Goal: Task Accomplishment & Management: Use online tool/utility

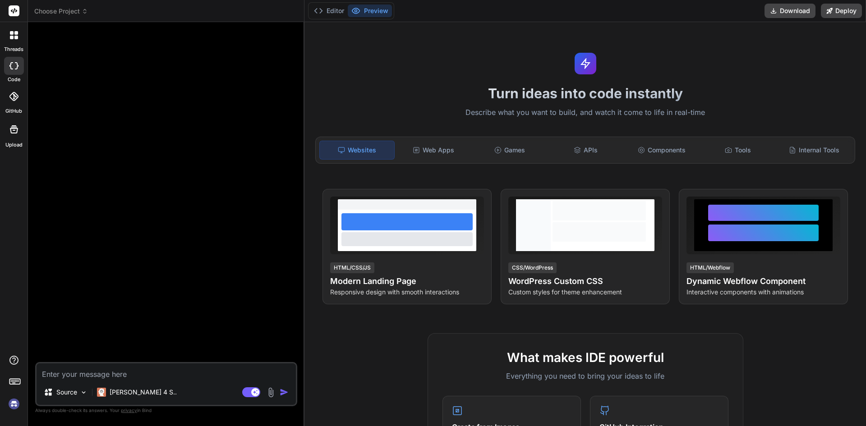
click at [16, 407] on img at bounding box center [13, 404] width 15 height 15
click at [11, 408] on img at bounding box center [13, 404] width 15 height 15
click at [14, 406] on img at bounding box center [13, 404] width 15 height 15
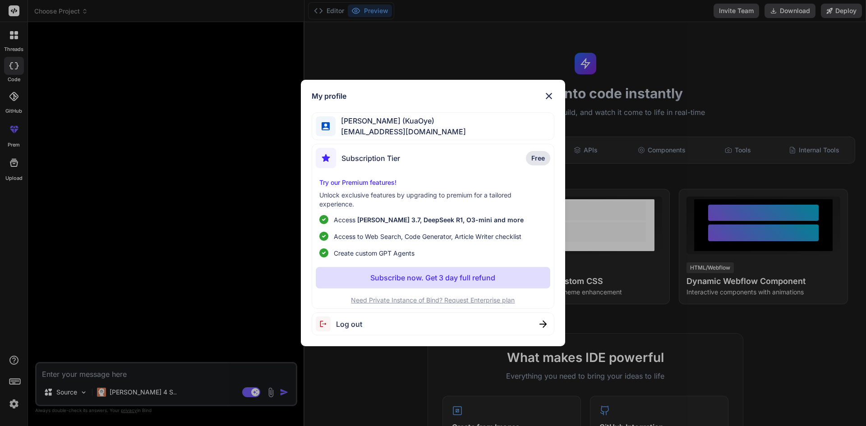
click at [598, 66] on div "My profile [PERSON_NAME] (KuaOye) [EMAIL_ADDRESS][DOMAIN_NAME] Subscription Tie…" at bounding box center [433, 213] width 866 height 426
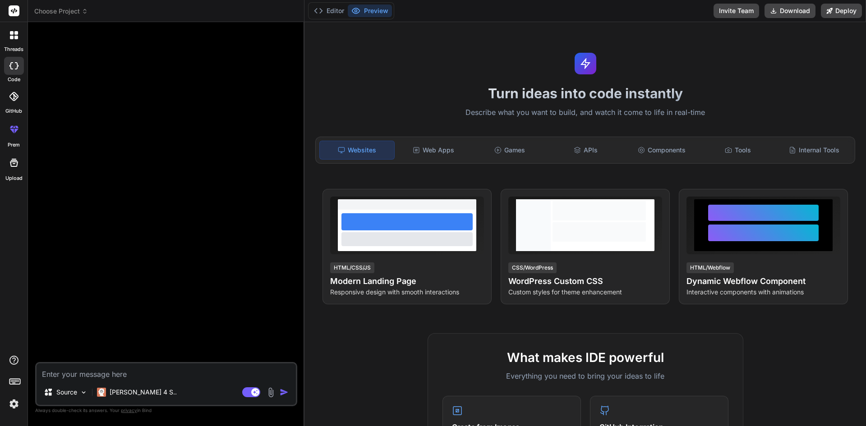
click at [14, 9] on rect at bounding box center [14, 10] width 11 height 11
click at [16, 136] on div at bounding box center [14, 130] width 22 height 22
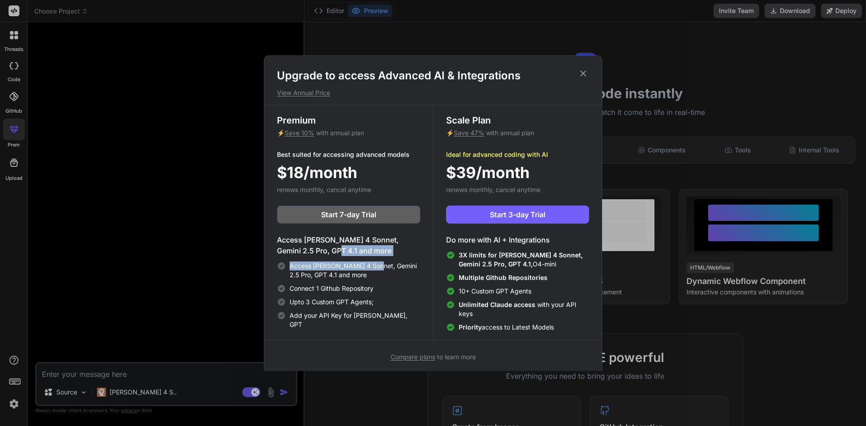
drag, startPoint x: 312, startPoint y: 251, endPoint x: 376, endPoint y: 270, distance: 66.8
click at [376, 270] on div "Access [PERSON_NAME] 4 Sonnet, Gemini 2.5 Pro, GPT 4.1 and more Access [PERSON_…" at bounding box center [349, 282] width 144 height 95
click at [375, 272] on span "Access [PERSON_NAME] 4 Sonnet, Gemini 2.5 Pro, GPT 4.1 and more" at bounding box center [355, 271] width 131 height 18
click at [491, 268] on span "3X limits for [PERSON_NAME] 4 Sonnet, Gemini 2.5 Pro, GPT 4.1," at bounding box center [521, 259] width 124 height 17
click at [585, 70] on icon at bounding box center [584, 74] width 10 height 10
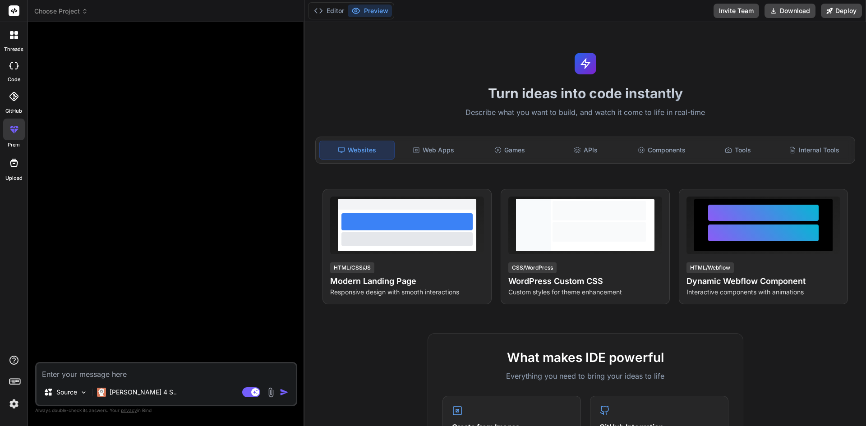
click at [12, 404] on img at bounding box center [13, 404] width 15 height 15
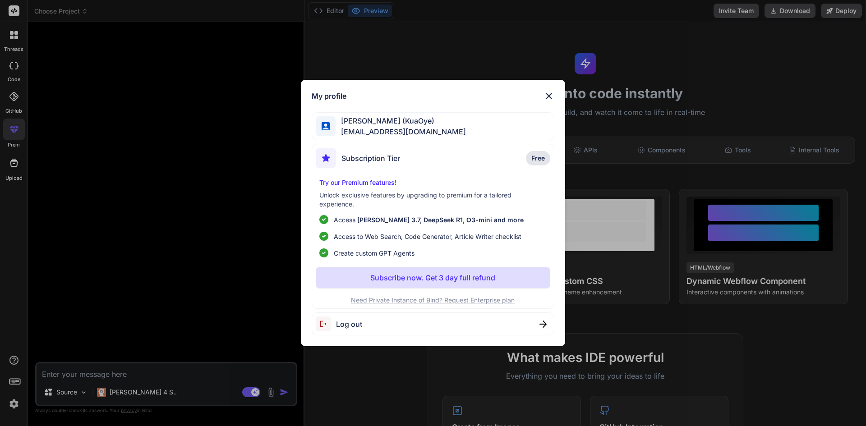
click at [553, 91] on img at bounding box center [549, 96] width 11 height 11
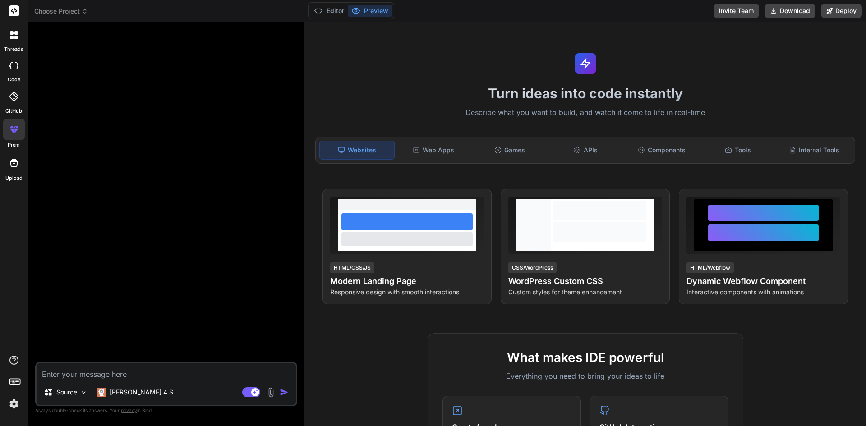
click at [637, 69] on div "Turn ideas into code instantly Describe what you want to build, and watch it co…" at bounding box center [586, 224] width 562 height 404
click at [441, 152] on div "Web Apps" at bounding box center [434, 150] width 74 height 19
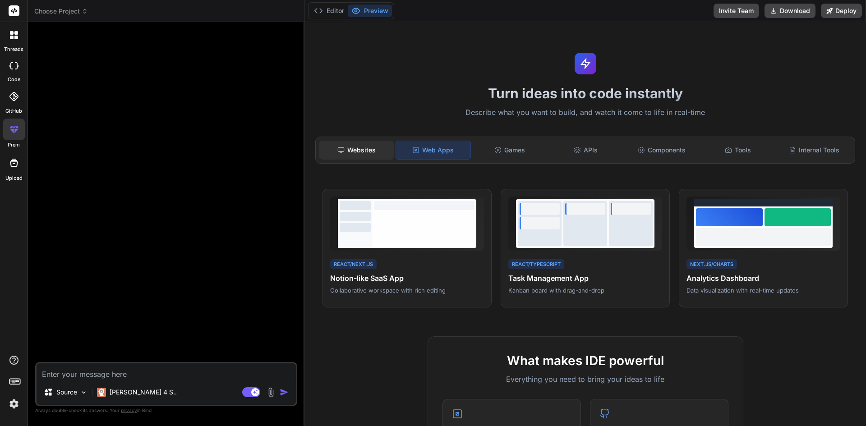
click at [354, 150] on div "Websites" at bounding box center [356, 150] width 74 height 19
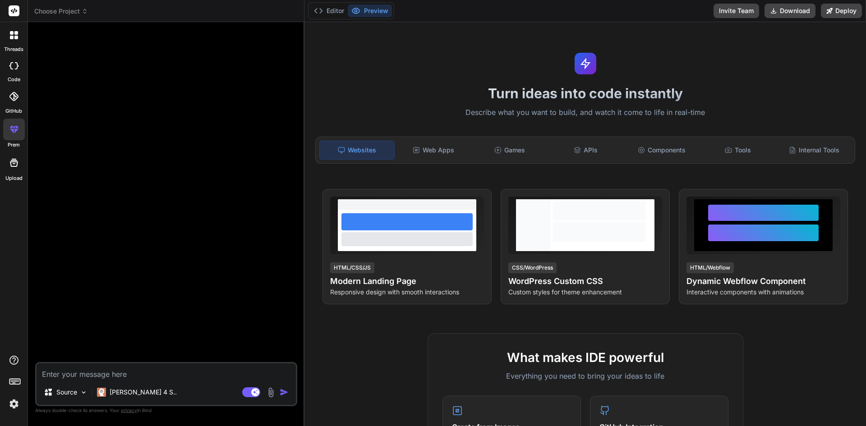
drag, startPoint x: 525, startPoint y: 79, endPoint x: 532, endPoint y: 74, distance: 7.8
click at [530, 74] on div "Turn ideas into code instantly Describe what you want to build, and watch it co…" at bounding box center [586, 224] width 562 height 404
click at [784, 9] on button "Download" at bounding box center [790, 11] width 51 height 14
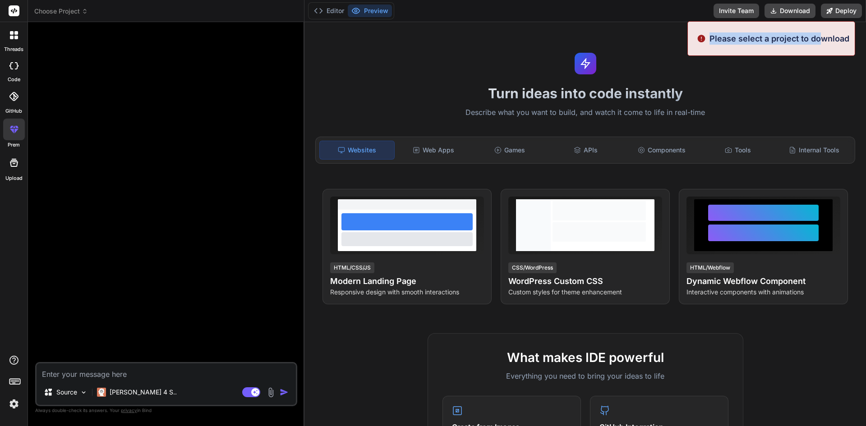
drag, startPoint x: 712, startPoint y: 39, endPoint x: 823, endPoint y: 37, distance: 111.0
click at [823, 37] on p "Please select a project to download" at bounding box center [780, 38] width 140 height 12
click at [790, 75] on div "Turn ideas into code instantly Describe what you want to build, and watch it co…" at bounding box center [586, 224] width 562 height 404
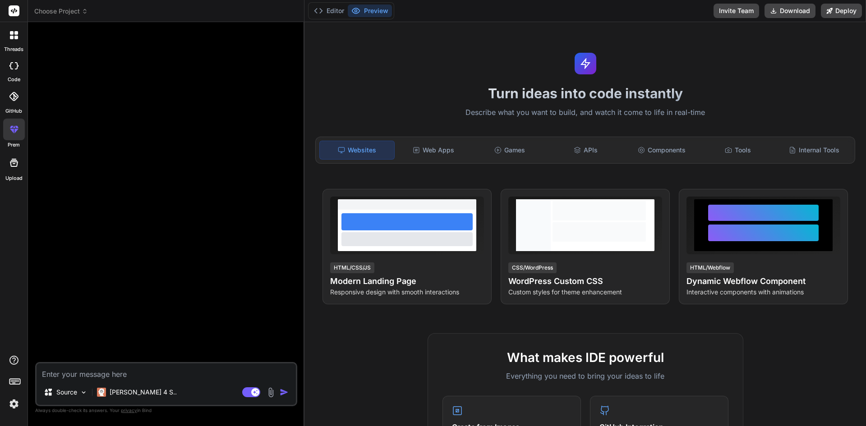
click at [16, 71] on div at bounding box center [14, 66] width 20 height 18
click at [9, 36] on div at bounding box center [14, 35] width 19 height 19
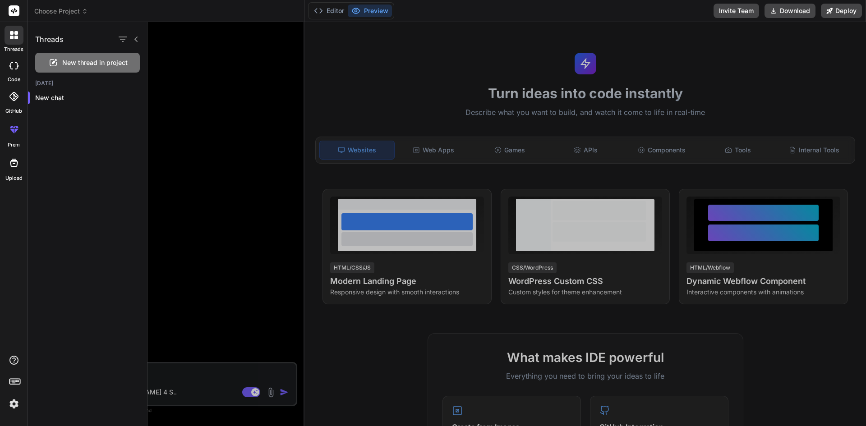
click at [12, 11] on icon at bounding box center [14, 10] width 7 height 5
click at [72, 9] on span "Choose Project" at bounding box center [61, 11] width 54 height 9
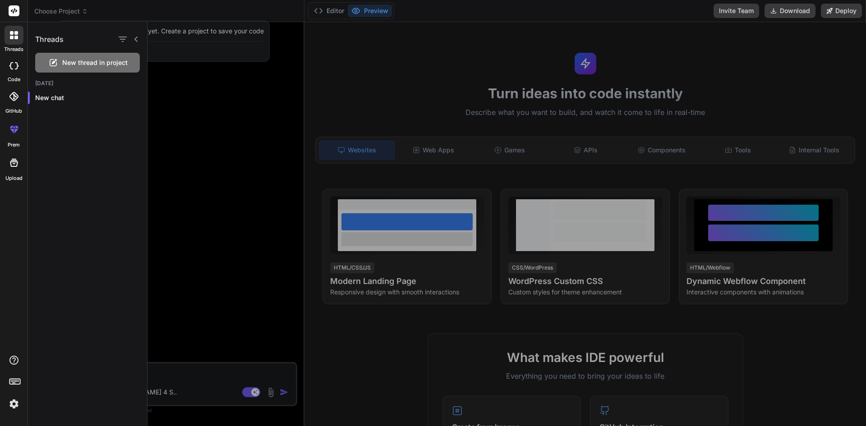
click at [215, 144] on div at bounding box center [507, 224] width 719 height 404
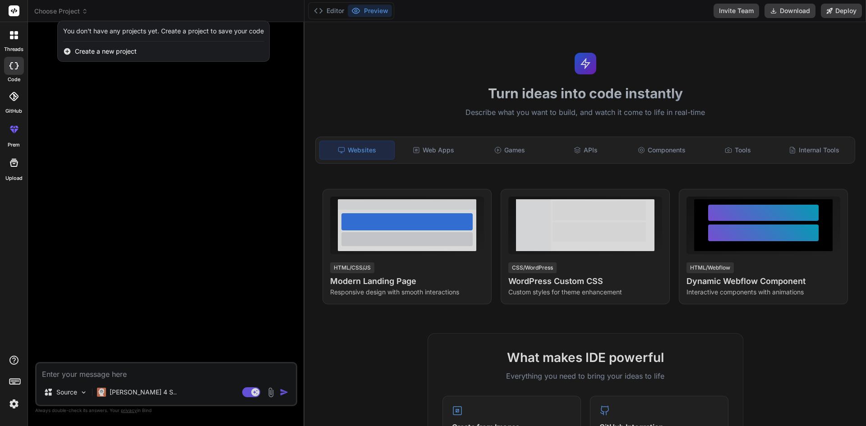
click at [16, 165] on icon at bounding box center [14, 162] width 11 height 11
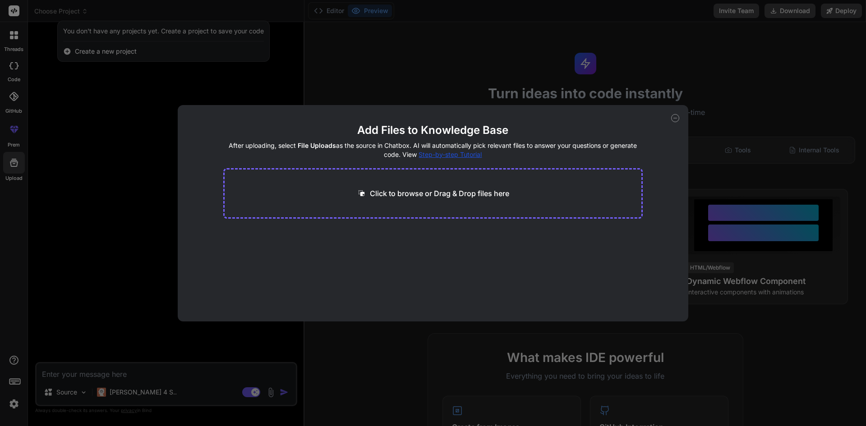
click at [400, 196] on p "Click to browse or Drag & Drop files here" at bounding box center [439, 193] width 139 height 11
click at [135, 164] on div "Add Files to Knowledge Base After uploading, select File Uploads as the source …" at bounding box center [433, 213] width 866 height 426
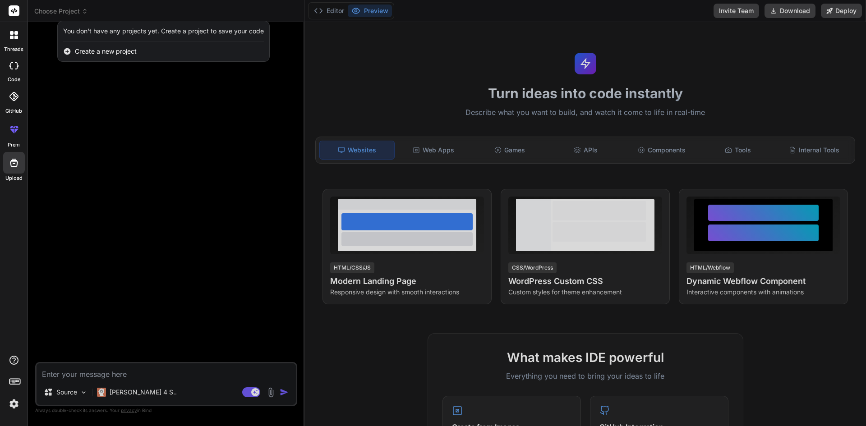
click at [20, 137] on div at bounding box center [14, 130] width 22 height 22
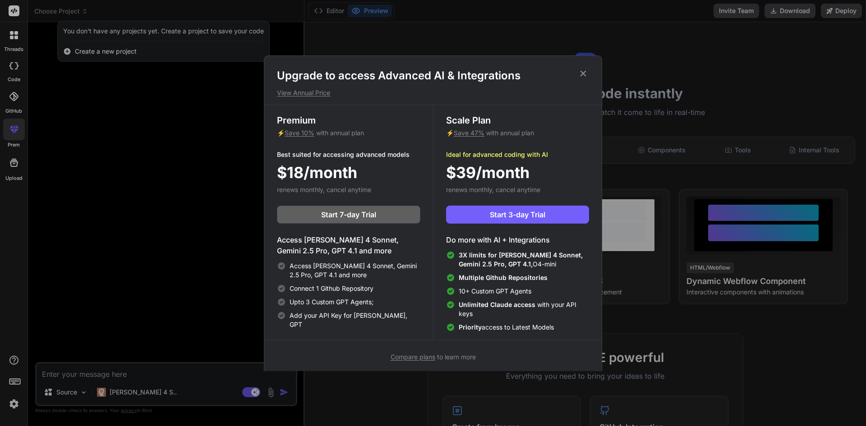
click at [584, 73] on icon at bounding box center [584, 74] width 10 height 10
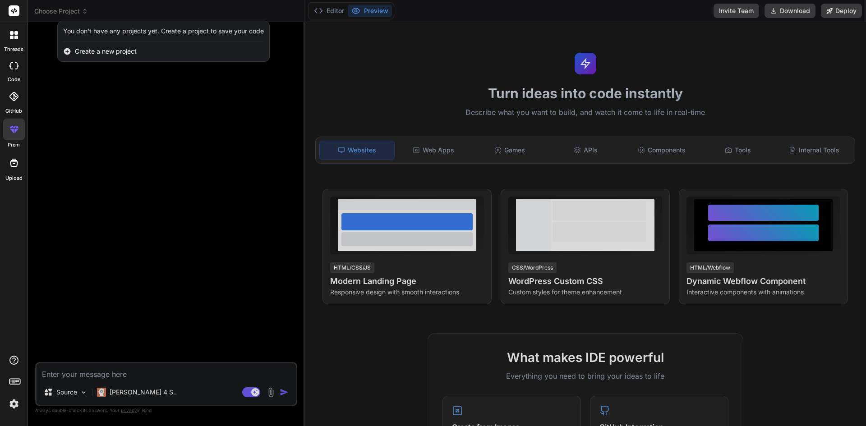
click at [25, 102] on div "GitHub" at bounding box center [14, 99] width 28 height 32
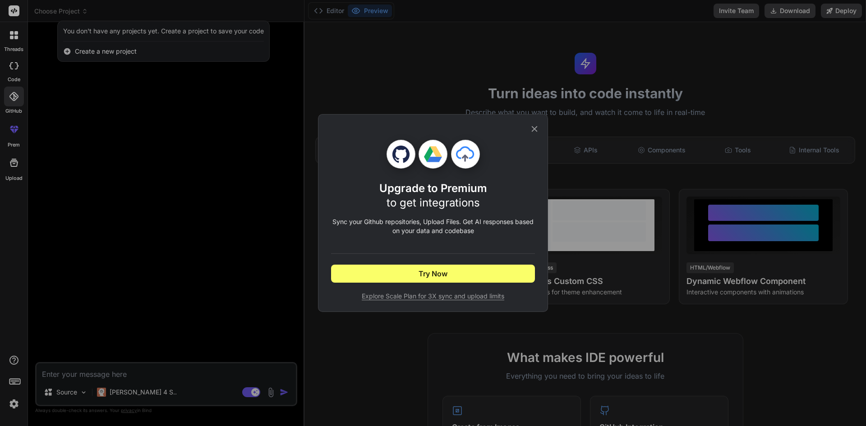
click at [535, 130] on icon at bounding box center [535, 129] width 6 height 6
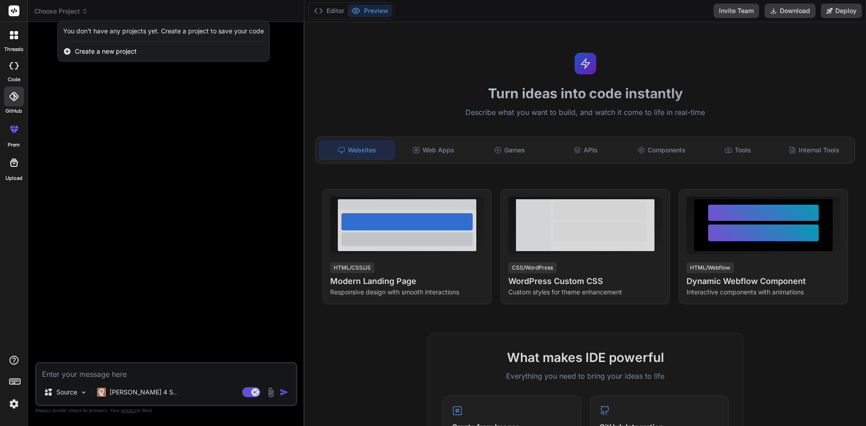
click at [24, 68] on div "code" at bounding box center [14, 68] width 28 height 30
click at [15, 40] on div at bounding box center [14, 35] width 19 height 19
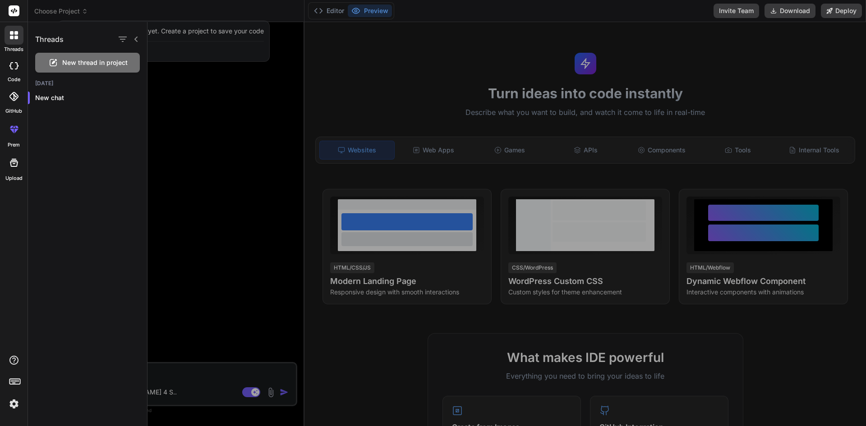
click at [214, 228] on div at bounding box center [507, 224] width 719 height 404
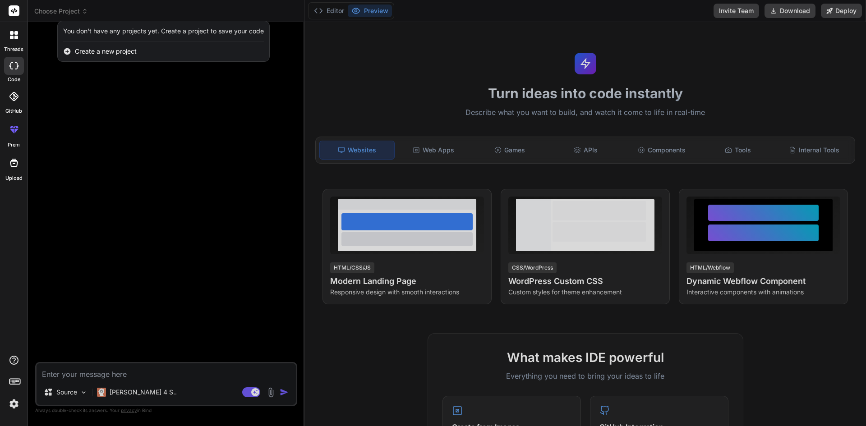
click at [109, 374] on div at bounding box center [433, 213] width 866 height 426
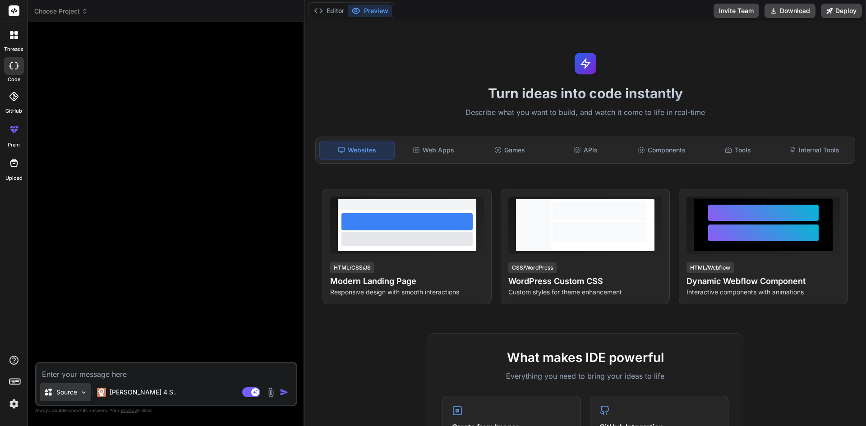
click at [64, 393] on p "Source" at bounding box center [66, 392] width 21 height 9
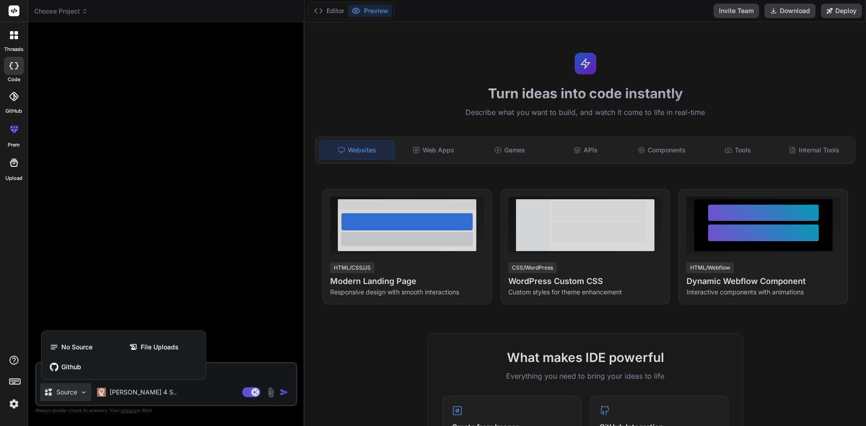
drag, startPoint x: 103, startPoint y: 238, endPoint x: 0, endPoint y: 384, distance: 179.0
click at [104, 238] on div at bounding box center [433, 213] width 866 height 426
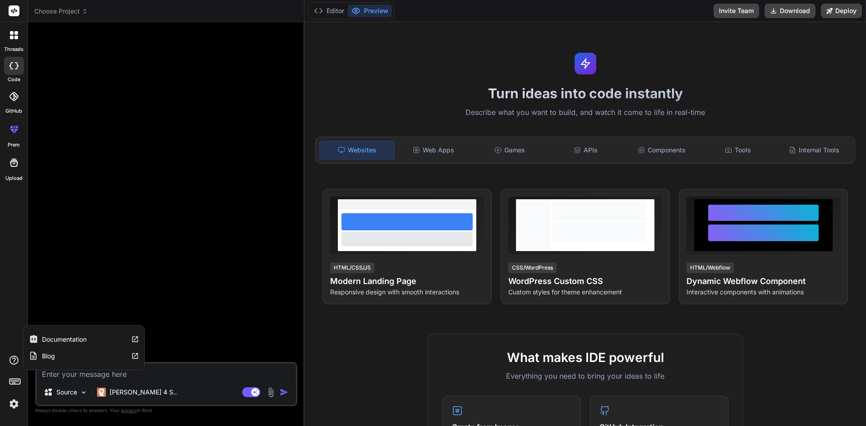
drag, startPoint x: 202, startPoint y: 214, endPoint x: 207, endPoint y: 214, distance: 4.5
click at [205, 213] on div at bounding box center [167, 195] width 260 height 333
click at [246, 84] on div at bounding box center [167, 195] width 260 height 333
click at [15, 13] on rect at bounding box center [14, 10] width 11 height 11
click at [273, 391] on img at bounding box center [271, 393] width 10 height 10
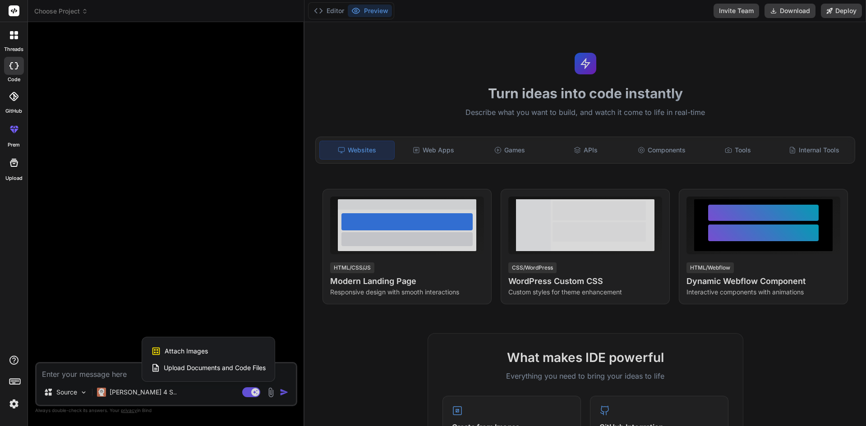
click at [201, 357] on div "Attach Images Image attachments are only supported in Claude and Gemini models." at bounding box center [208, 351] width 115 height 17
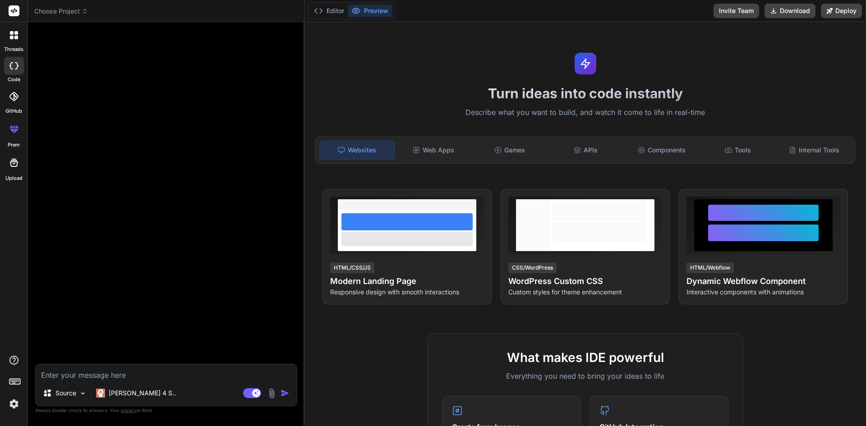
click at [275, 395] on img at bounding box center [272, 394] width 10 height 10
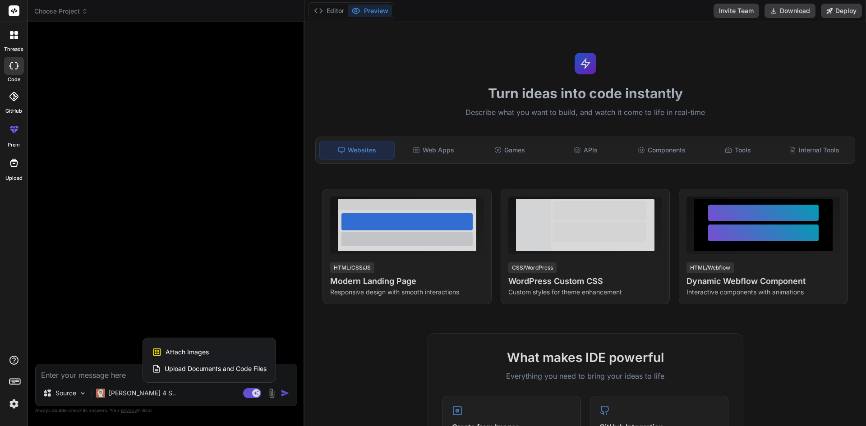
click at [204, 371] on span "Upload Documents and Code Files" at bounding box center [216, 369] width 102 height 9
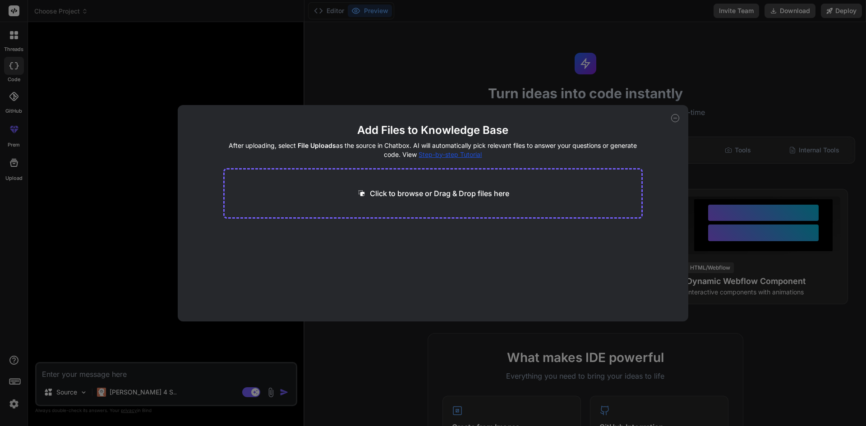
click at [432, 193] on p "Click to browse or Drag & Drop files here" at bounding box center [439, 193] width 139 height 11
click at [676, 119] on icon at bounding box center [675, 118] width 8 height 8
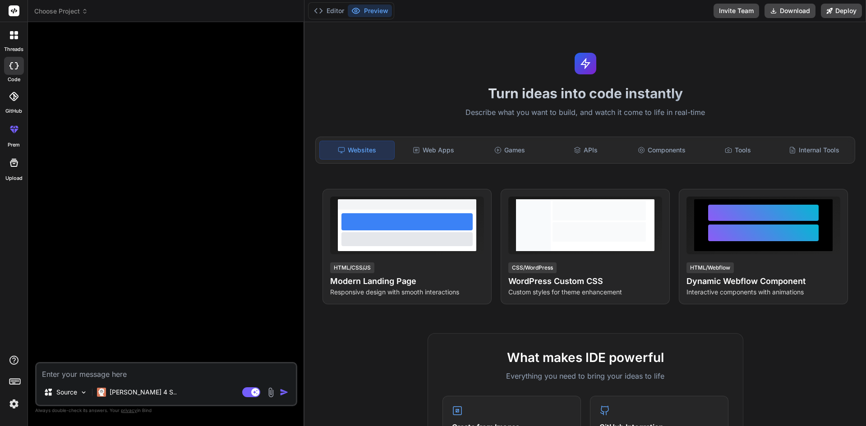
click at [751, 104] on div "Turn ideas into code instantly Describe what you want to build, and watch it co…" at bounding box center [586, 224] width 562 height 404
click at [796, 148] on div "Internal Tools" at bounding box center [814, 150] width 74 height 19
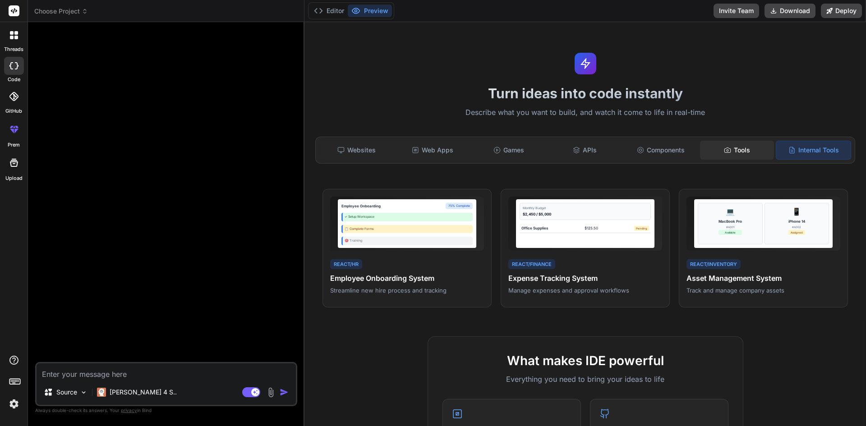
click at [745, 153] on div "Tools" at bounding box center [737, 150] width 74 height 19
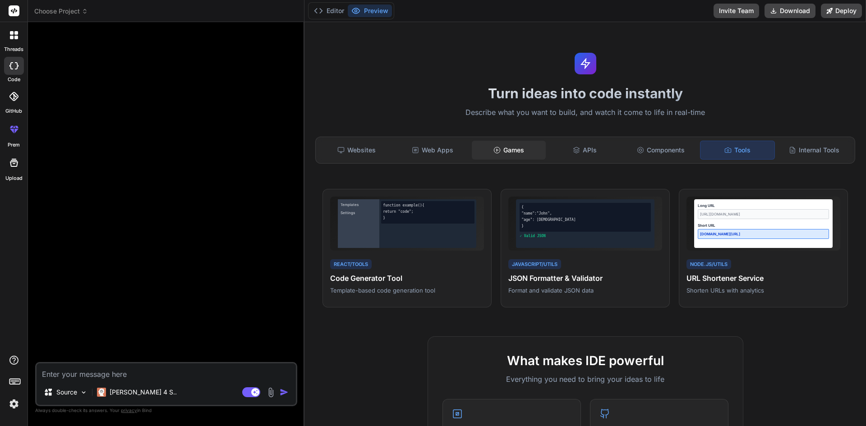
drag, startPoint x: 588, startPoint y: 148, endPoint x: 506, endPoint y: 149, distance: 81.7
click at [587, 148] on div "APIs" at bounding box center [585, 150] width 74 height 19
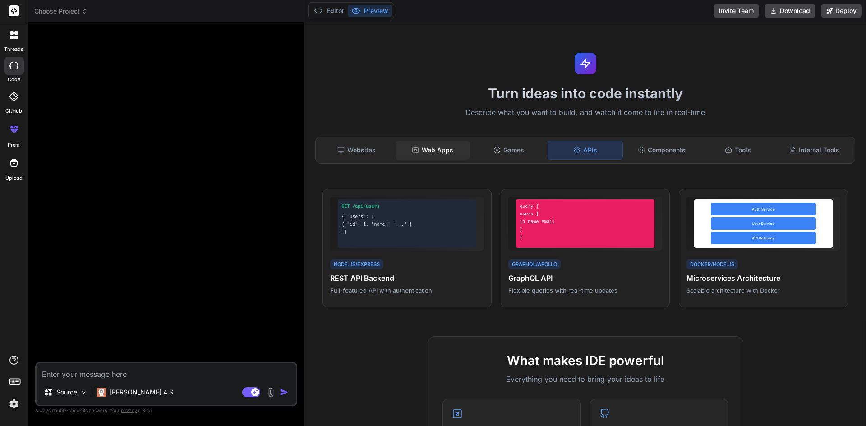
click at [458, 148] on div "Web Apps" at bounding box center [433, 150] width 74 height 19
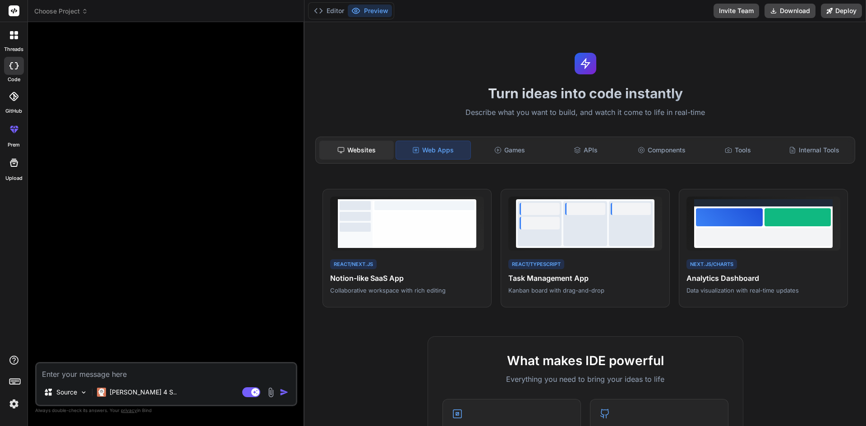
click at [390, 144] on div "Websites" at bounding box center [356, 150] width 74 height 19
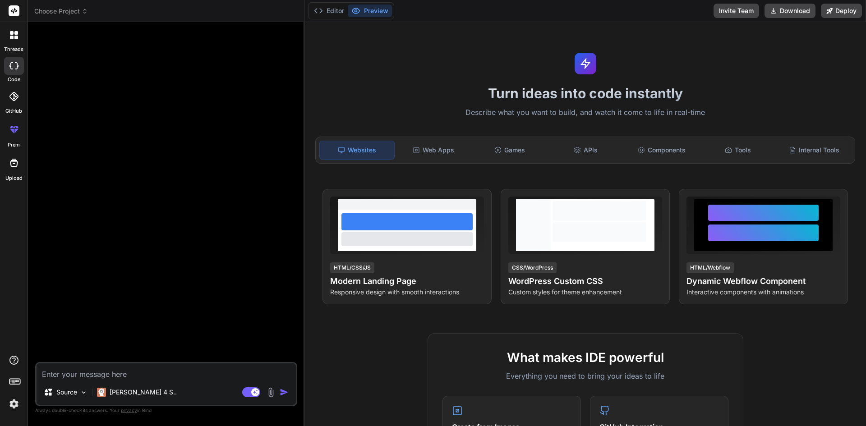
click at [365, 144] on div "Websites" at bounding box center [356, 150] width 75 height 19
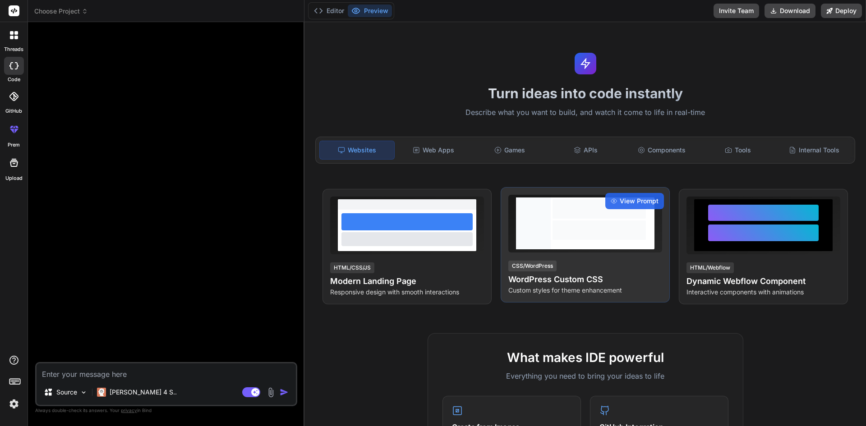
click at [535, 252] on div at bounding box center [586, 224] width 154 height 58
click at [630, 201] on span "View Prompt" at bounding box center [639, 201] width 39 height 9
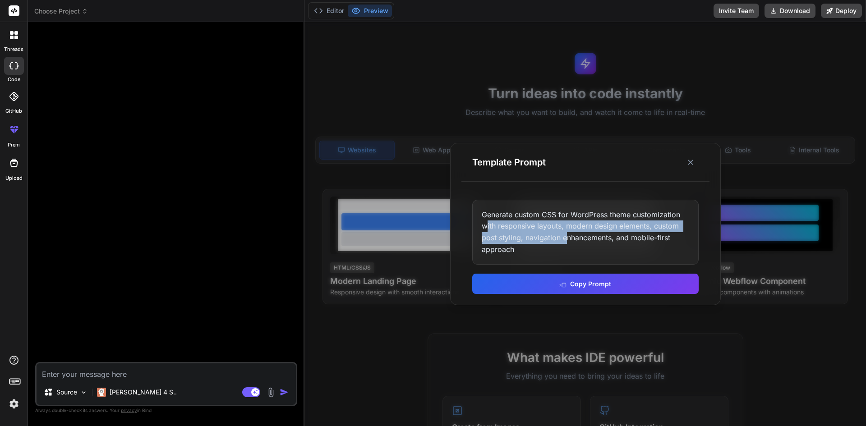
drag, startPoint x: 495, startPoint y: 230, endPoint x: 570, endPoint y: 240, distance: 76.1
click at [569, 240] on div "Generate custom CSS for WordPress theme customization with responsive layouts, …" at bounding box center [585, 232] width 227 height 65
drag, startPoint x: 570, startPoint y: 240, endPoint x: 666, endPoint y: 189, distance: 108.4
click at [571, 239] on div "Generate custom CSS for WordPress theme customization with responsive layouts, …" at bounding box center [585, 232] width 227 height 65
click at [691, 162] on icon at bounding box center [690, 162] width 9 height 9
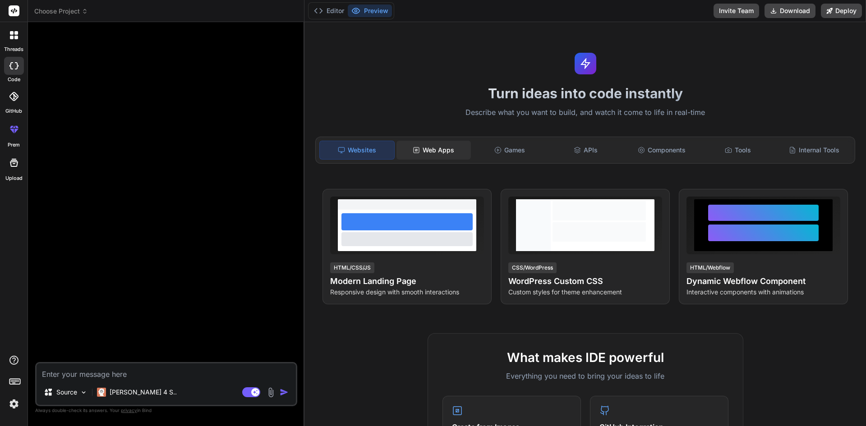
click at [441, 144] on div "Web Apps" at bounding box center [434, 150] width 74 height 19
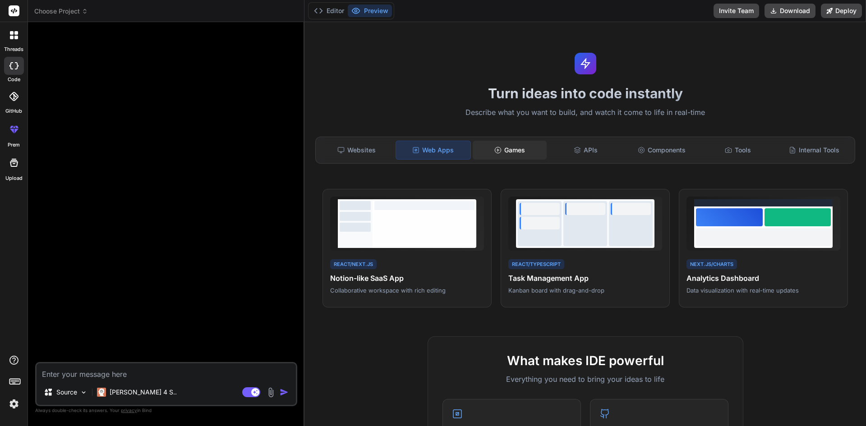
click at [528, 152] on div "Games" at bounding box center [510, 150] width 74 height 19
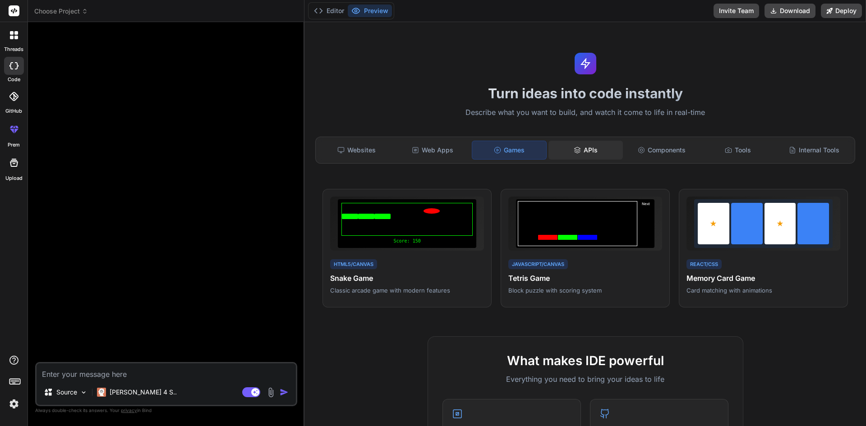
click at [591, 151] on div "APIs" at bounding box center [586, 150] width 74 height 19
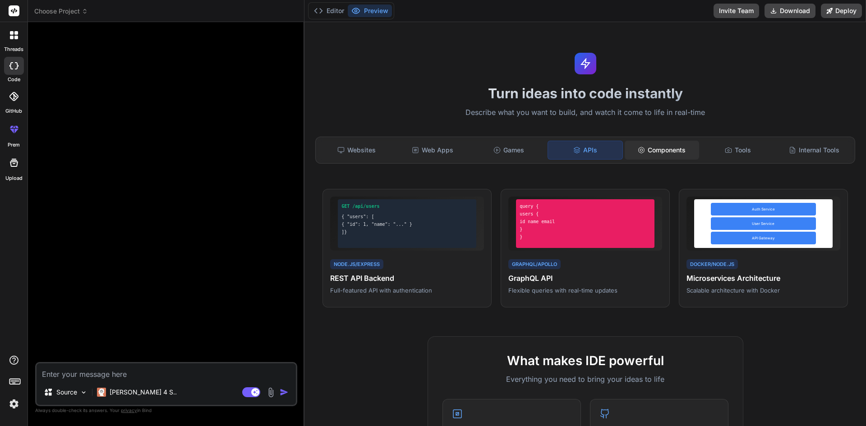
click at [670, 151] on div "Components" at bounding box center [662, 150] width 74 height 19
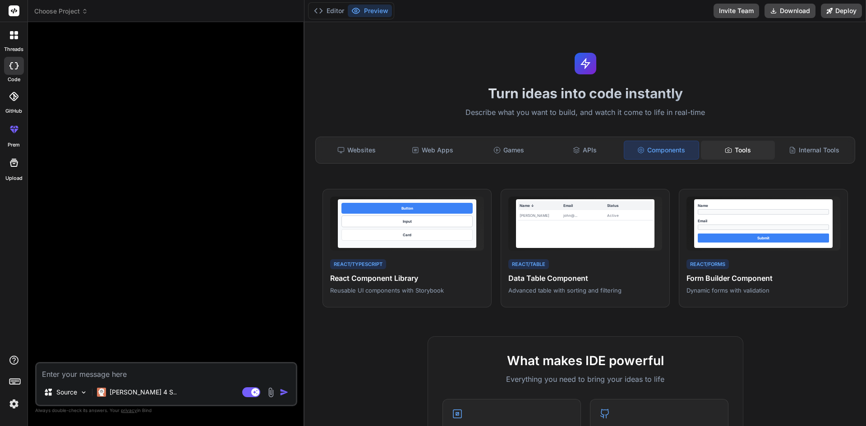
click at [741, 151] on div "Tools" at bounding box center [738, 150] width 74 height 19
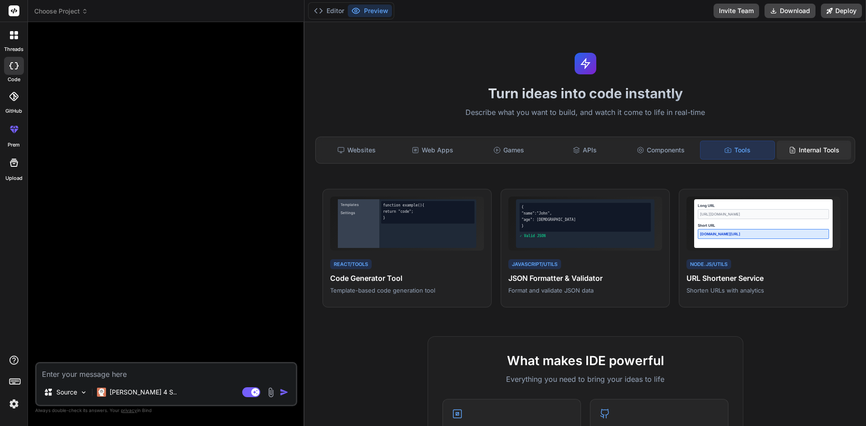
click at [818, 156] on div "Internal Tools" at bounding box center [814, 150] width 74 height 19
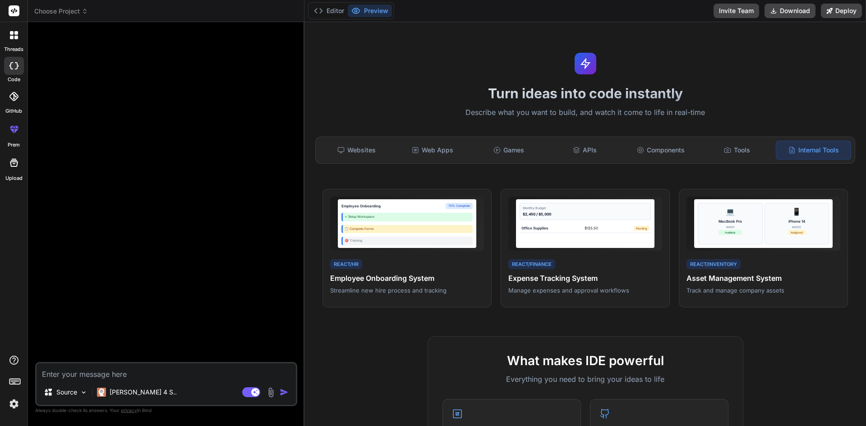
click at [78, 376] on textarea at bounding box center [166, 372] width 259 height 16
click at [365, 151] on div "Websites" at bounding box center [356, 150] width 74 height 19
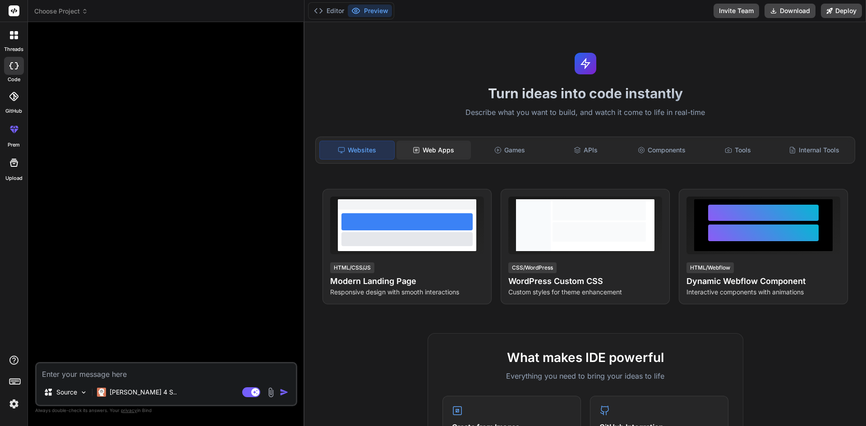
click at [429, 149] on div "Web Apps" at bounding box center [434, 150] width 74 height 19
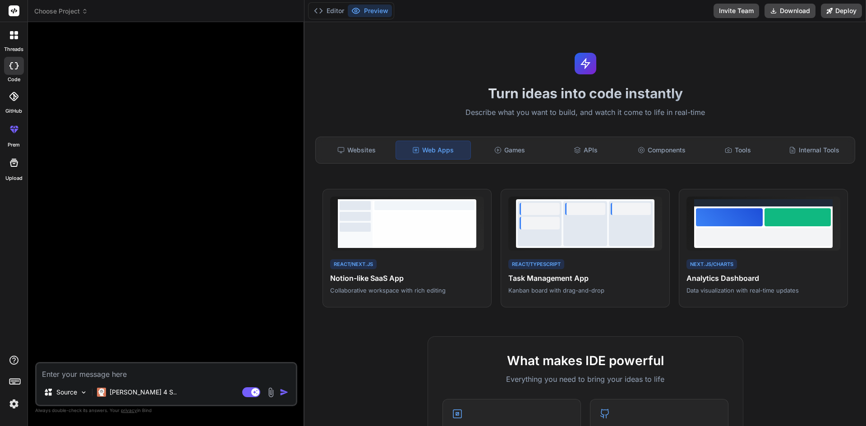
click at [515, 73] on div "Turn ideas into code instantly Describe what you want to build, and watch it co…" at bounding box center [586, 224] width 562 height 404
click at [12, 407] on img at bounding box center [13, 404] width 15 height 15
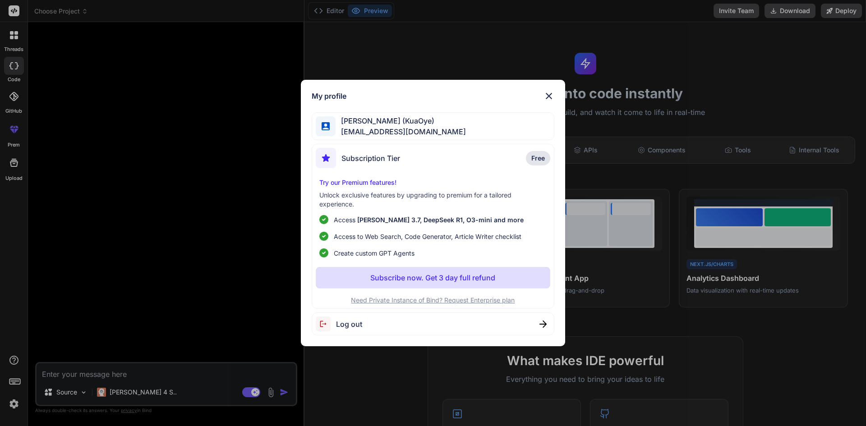
click at [133, 293] on div "My profile [PERSON_NAME] (KuaOye) [EMAIL_ADDRESS][DOMAIN_NAME] Subscription Tie…" at bounding box center [433, 213] width 866 height 426
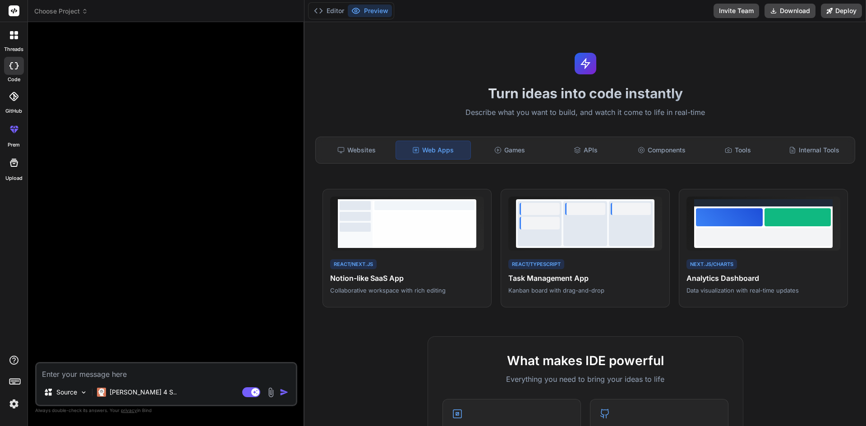
click at [74, 5] on header "Choose Project Created with Pixso." at bounding box center [166, 11] width 277 height 22
click at [74, 8] on span "Choose Project" at bounding box center [61, 11] width 54 height 9
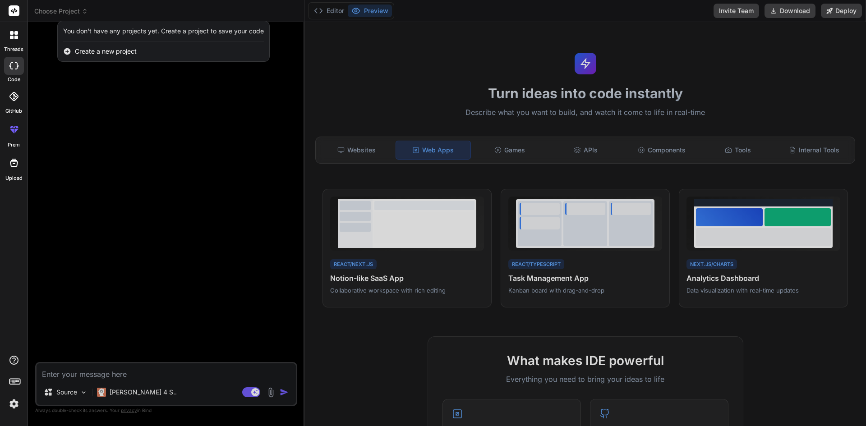
drag, startPoint x: 136, startPoint y: 144, endPoint x: 38, endPoint y: 94, distance: 109.6
click at [131, 141] on div at bounding box center [433, 213] width 866 height 426
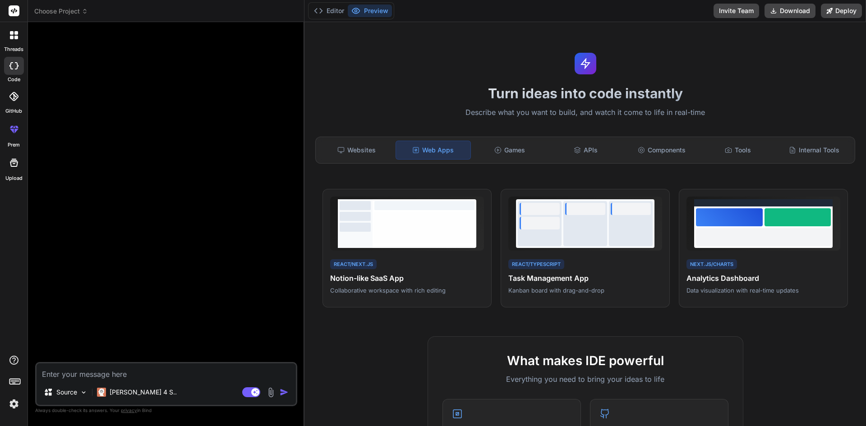
click at [11, 44] on div at bounding box center [14, 35] width 19 height 19
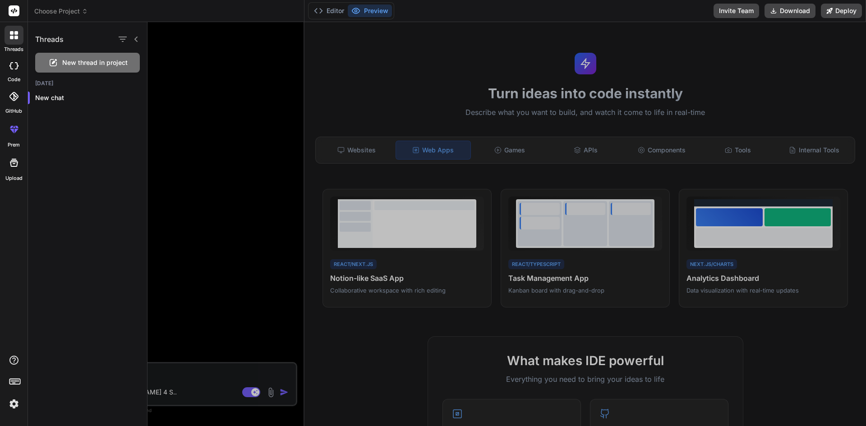
click at [179, 96] on div at bounding box center [507, 224] width 719 height 404
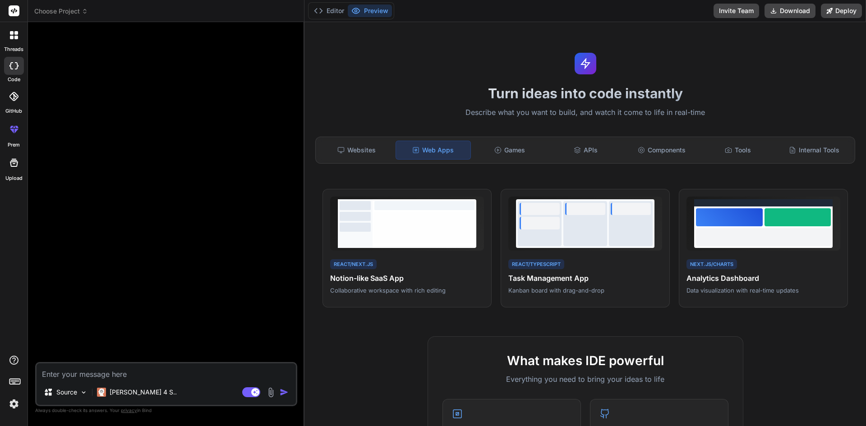
click at [11, 99] on icon at bounding box center [13, 96] width 9 height 9
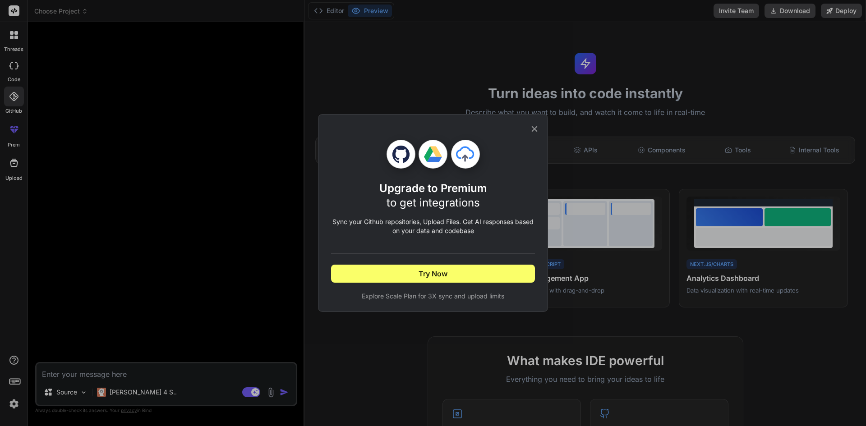
click at [197, 118] on div "Upgrade to Premium to get integrations Sync your Github repositories, Upload Fi…" at bounding box center [433, 213] width 866 height 426
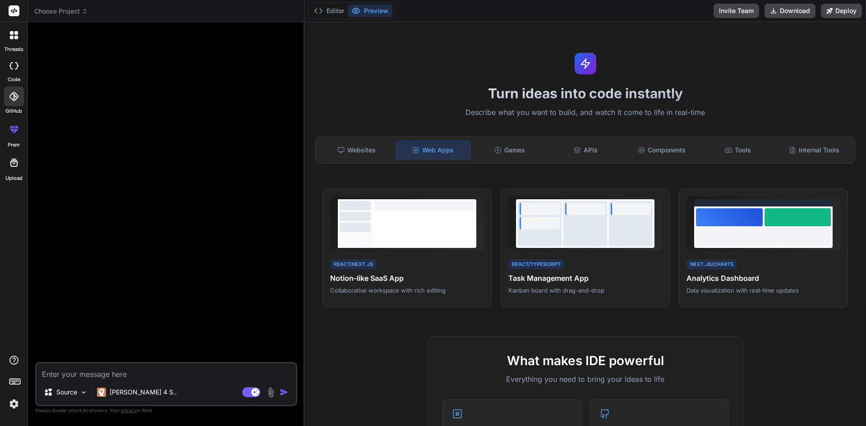
click at [13, 136] on div at bounding box center [14, 130] width 22 height 22
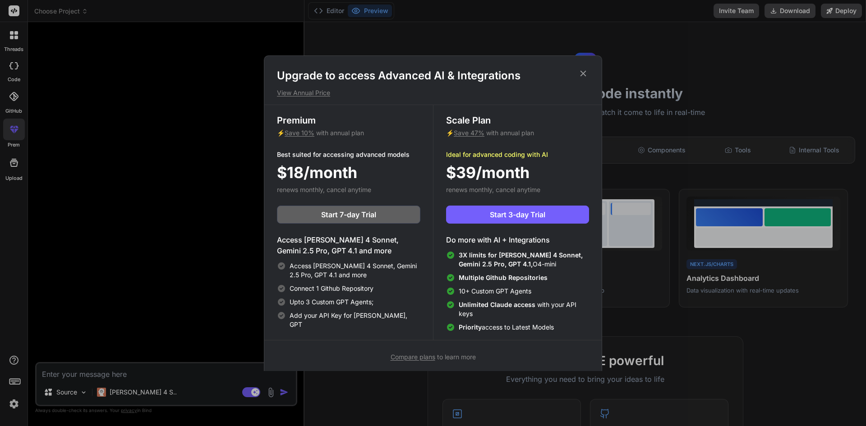
click at [13, 167] on div "Upgrade to access Advanced AI & Integrations View Annual Price Premium ⚡ Save 1…" at bounding box center [433, 213] width 866 height 426
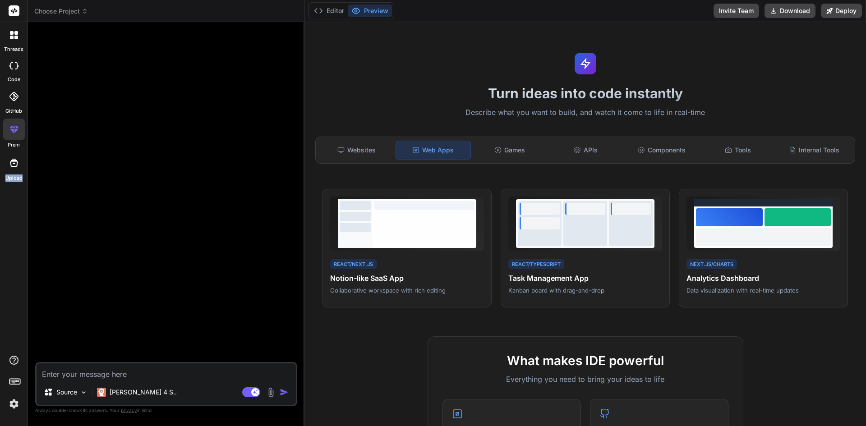
click at [14, 167] on icon at bounding box center [14, 163] width 8 height 8
type textarea "x"
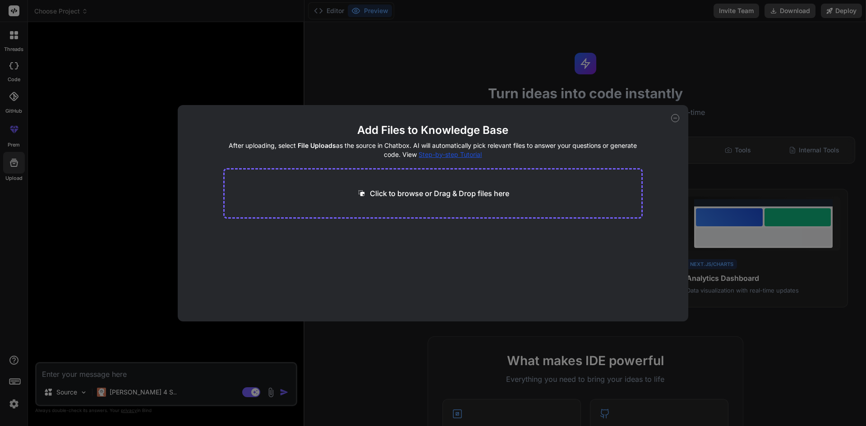
click at [389, 200] on div "Click to browse or Drag & Drop files here" at bounding box center [433, 193] width 420 height 51
click at [403, 195] on p "Click to browse or Drag & Drop files here" at bounding box center [439, 193] width 139 height 11
type input "C:\fakepath\jogi-react-next.zip"
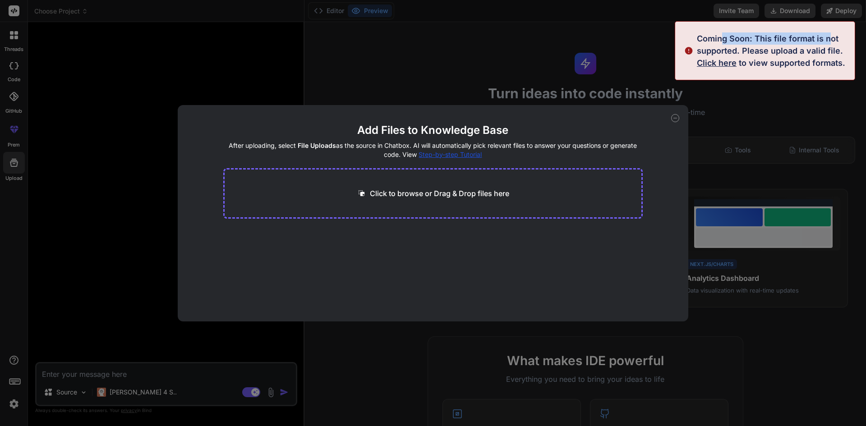
drag, startPoint x: 723, startPoint y: 39, endPoint x: 833, endPoint y: 40, distance: 109.7
click at [833, 40] on div "Coming Soon: This file format is not supported. Please upload a valid file. Cli…" at bounding box center [773, 50] width 153 height 37
click at [569, 300] on main "Add Files to Knowledge Base After uploading, select File Uploads as the source …" at bounding box center [433, 222] width 420 height 199
click at [673, 120] on icon at bounding box center [675, 118] width 8 height 8
type textarea "x"
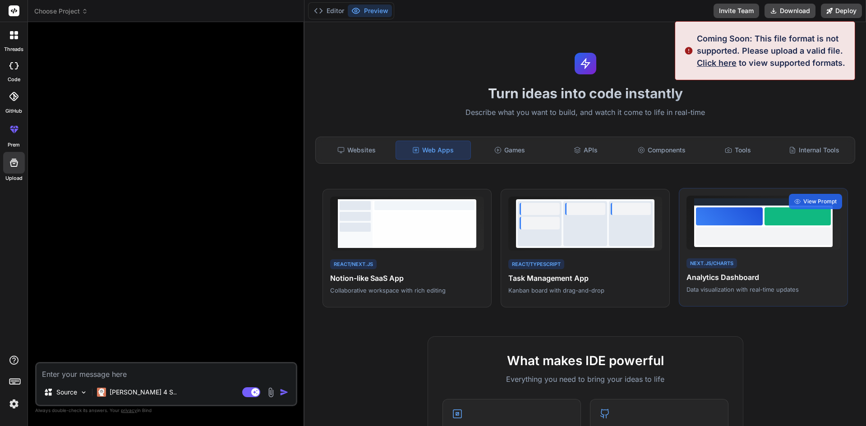
click at [794, 306] on div "Next.js/Charts Analytics Dashboard Data visualization with real-time updates Vi…" at bounding box center [763, 247] width 169 height 119
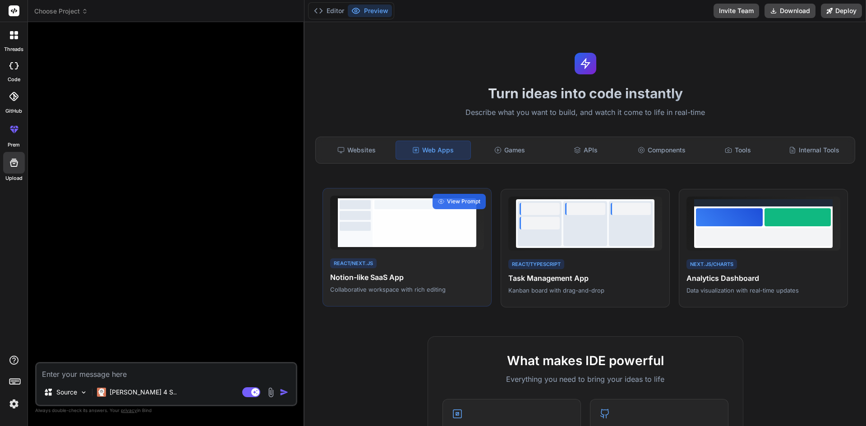
click at [389, 274] on h4 "Notion-like SaaS App" at bounding box center [407, 277] width 154 height 11
click at [449, 201] on span "View Prompt" at bounding box center [463, 202] width 33 height 8
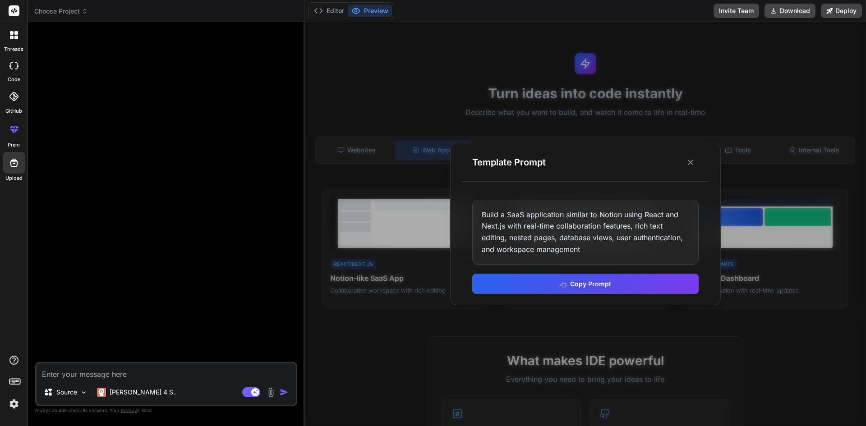
click at [542, 231] on div "Build a SaaS application similar to Notion using React and Next.js with real-ti…" at bounding box center [585, 232] width 227 height 65
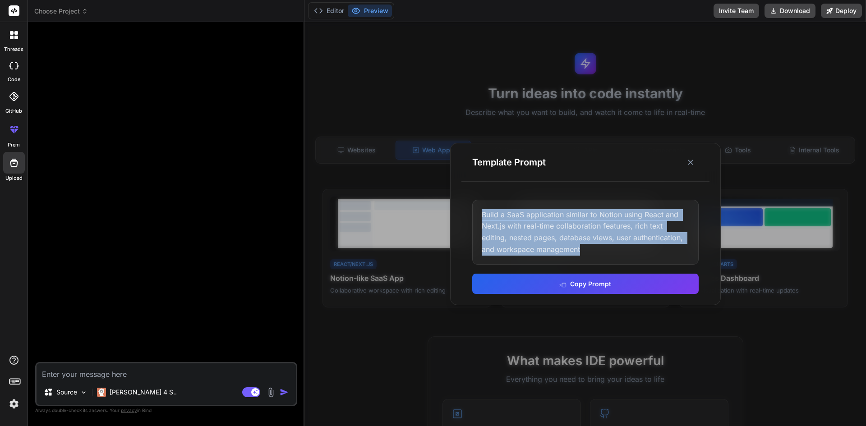
click at [542, 231] on div "Build a SaaS application similar to Notion using React and Next.js with real-ti…" at bounding box center [585, 232] width 227 height 65
drag, startPoint x: 580, startPoint y: 284, endPoint x: 586, endPoint y: 294, distance: 12.2
click at [580, 284] on button "Copy Prompt" at bounding box center [585, 283] width 227 height 20
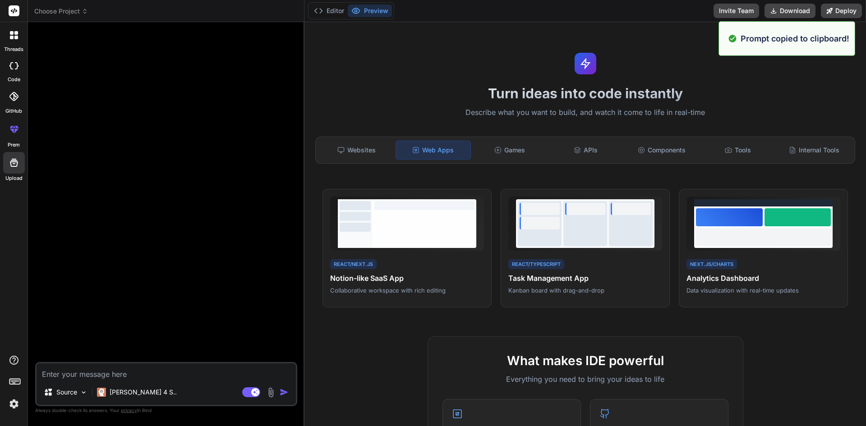
click at [99, 371] on textarea at bounding box center [166, 372] width 259 height 16
paste textarea "Build a SaaS application similar to Notion using React and Next.js with real-ti…"
type textarea "Build a SaaS application similar to Notion using React and Next.js with real-ti…"
type textarea "x"
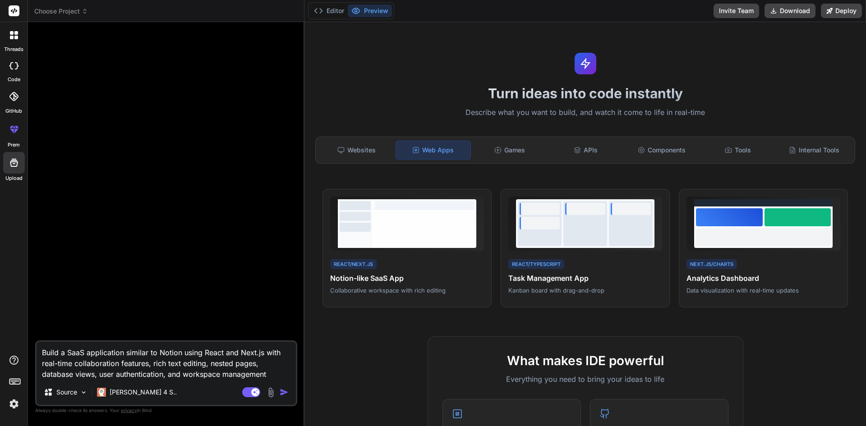
type textarea "Build a SaaS application similar to Notion using React and Next.js with real-ti…"
click at [285, 394] on img "button" at bounding box center [284, 392] width 9 height 9
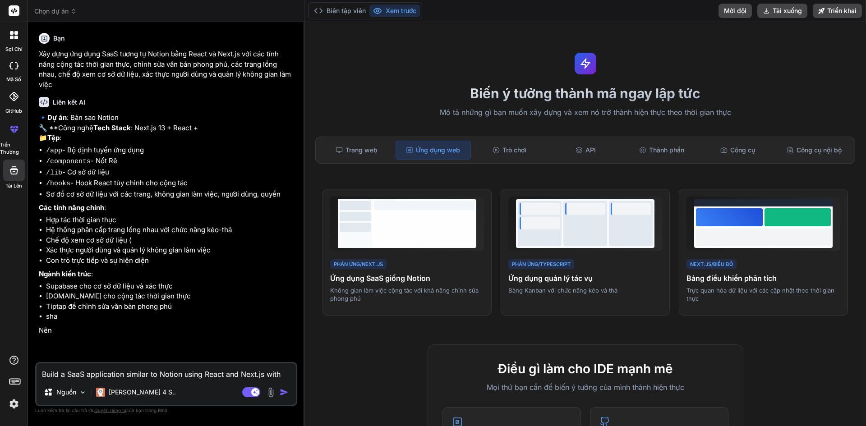
type textarea "x"
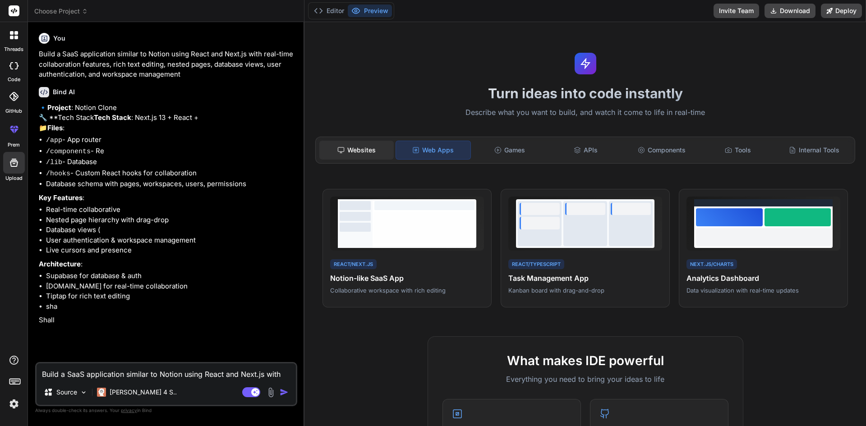
click at [356, 150] on div "Websites" at bounding box center [356, 150] width 74 height 19
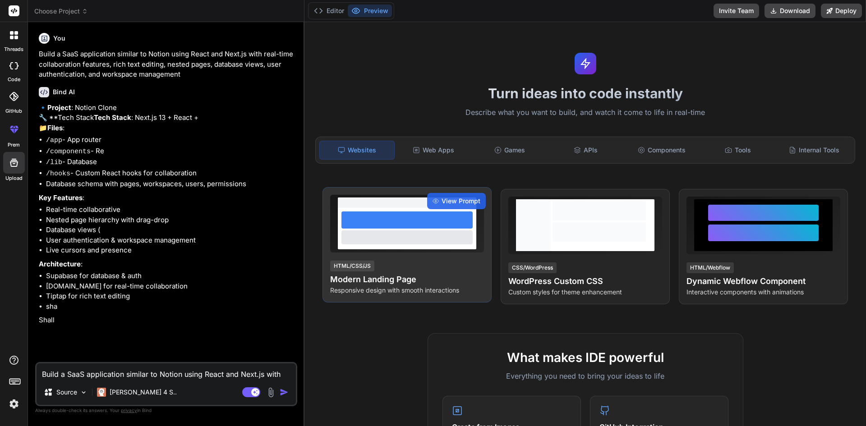
click at [404, 224] on div at bounding box center [407, 220] width 131 height 17
click at [467, 202] on span "View Prompt" at bounding box center [461, 201] width 39 height 9
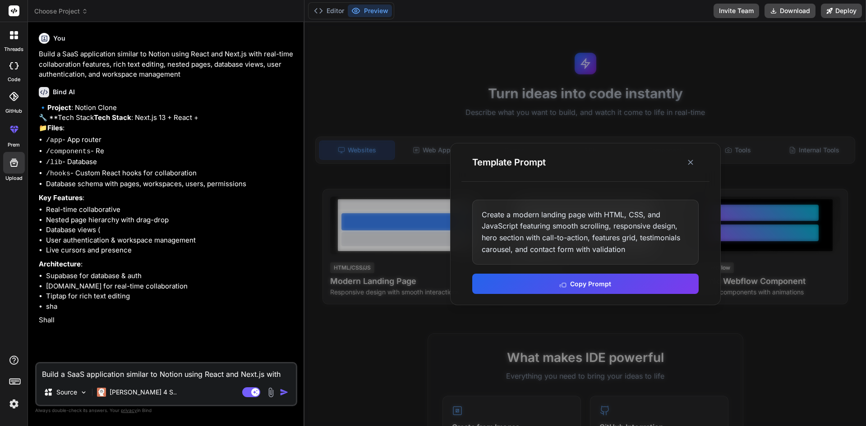
click at [580, 241] on div "Create a modern landing page with HTML, CSS, and JavaScript featuring smooth sc…" at bounding box center [585, 232] width 227 height 65
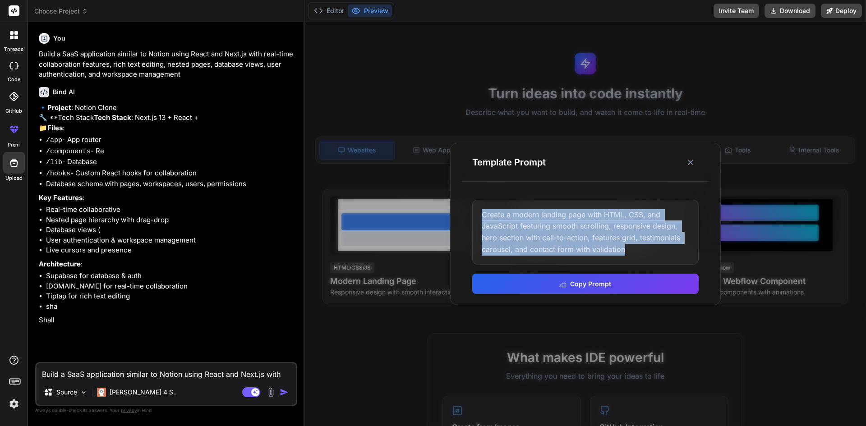
click at [580, 241] on div "Create a modern landing page with HTML, CSS, and JavaScript featuring smooth sc…" at bounding box center [585, 232] width 227 height 65
click at [591, 286] on button "Copy Prompt" at bounding box center [585, 284] width 227 height 20
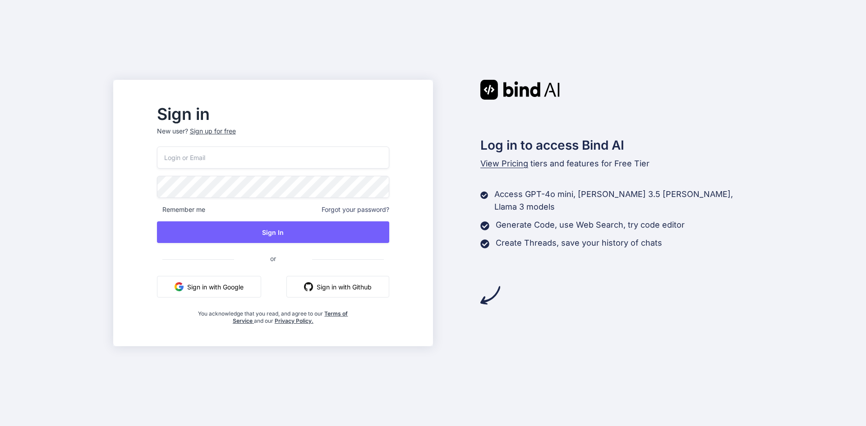
click at [242, 285] on button "Sign in with Google" at bounding box center [209, 287] width 104 height 22
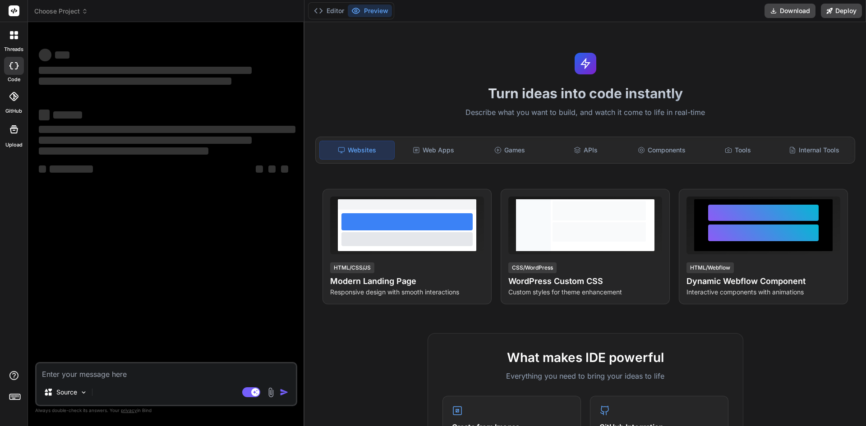
click at [14, 11] on icon at bounding box center [14, 10] width 7 height 5
click at [55, 5] on header "Choose Project Created with Pixso." at bounding box center [166, 11] width 277 height 22
click at [66, 10] on span "Choose Project" at bounding box center [61, 11] width 54 height 9
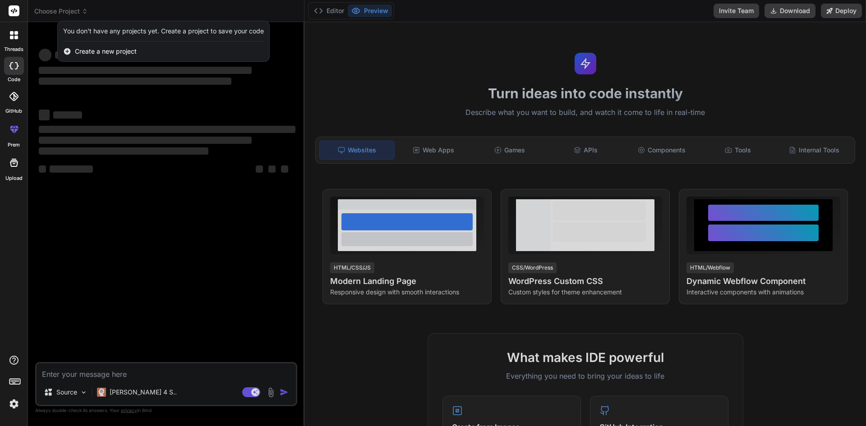
click at [142, 134] on div at bounding box center [433, 213] width 866 height 426
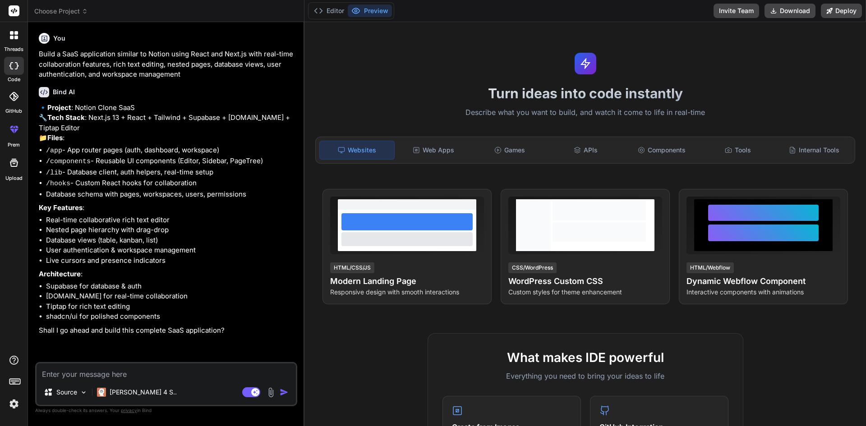
click at [153, 376] on textarea at bounding box center [166, 372] width 259 height 16
click at [63, 4] on header "Choose Project Created with Pixso." at bounding box center [166, 11] width 277 height 22
click at [69, 8] on span "Choose Project" at bounding box center [61, 11] width 54 height 9
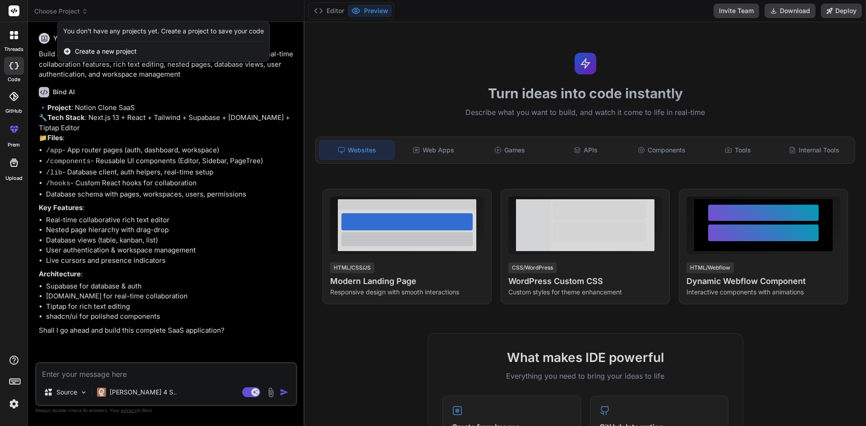
drag, startPoint x: 90, startPoint y: 154, endPoint x: 8, endPoint y: 56, distance: 128.2
click at [85, 144] on div at bounding box center [433, 213] width 866 height 426
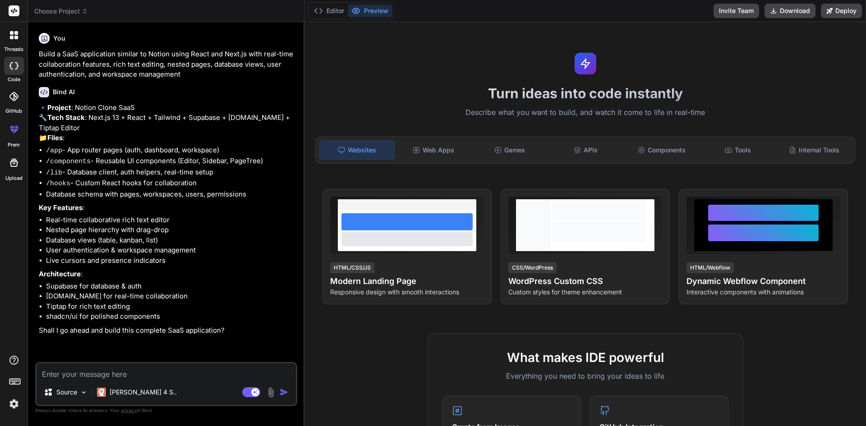
click at [16, 38] on icon at bounding box center [16, 38] width 4 height 4
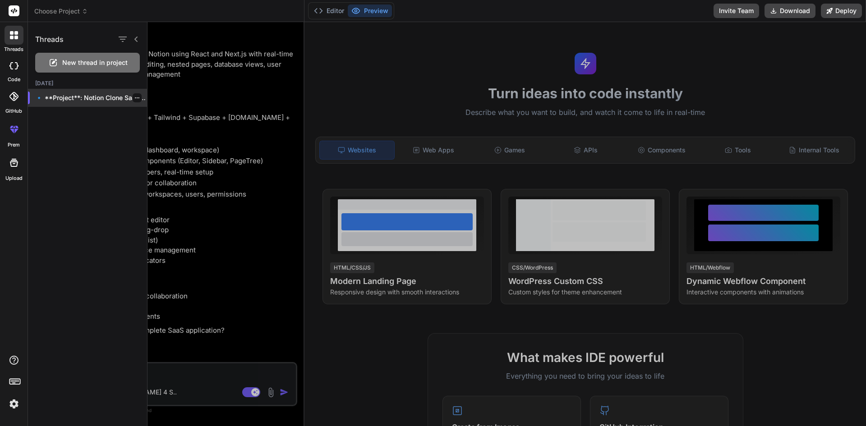
click at [134, 97] on icon "button" at bounding box center [136, 97] width 5 height 5
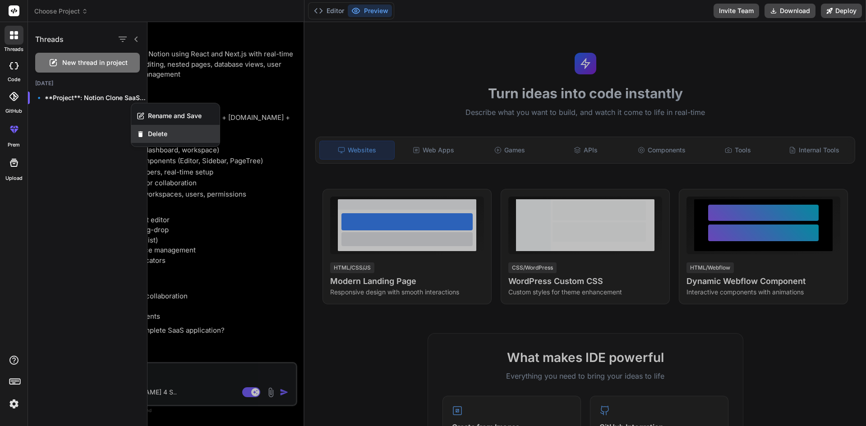
click at [164, 137] on span "Delete" at bounding box center [157, 134] width 19 height 9
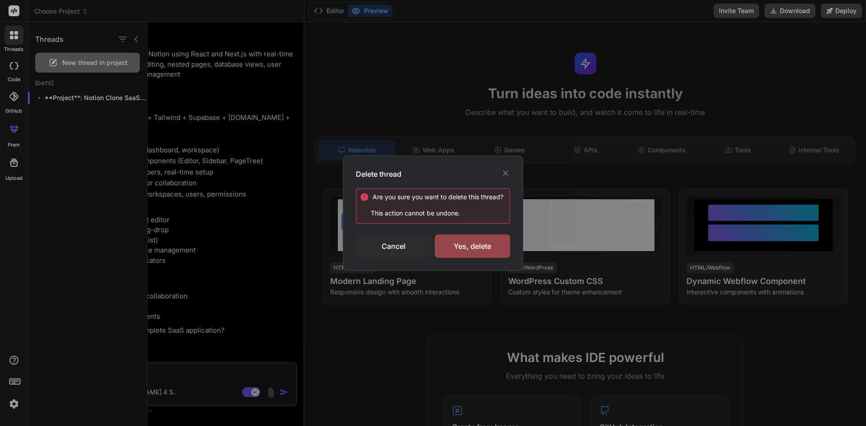
drag, startPoint x: 484, startPoint y: 250, endPoint x: 433, endPoint y: 242, distance: 51.1
click at [483, 250] on div "Yes, delete" at bounding box center [472, 246] width 75 height 23
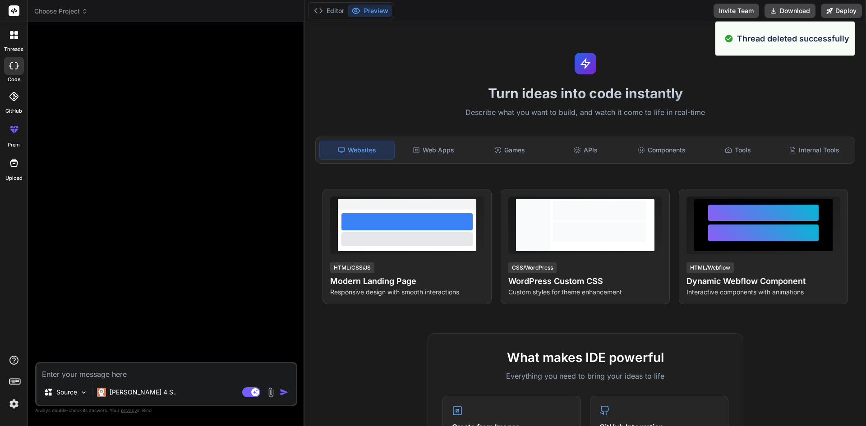
click at [106, 371] on textarea at bounding box center [166, 372] width 259 height 16
paste textarea "Create a modern landing page with HTML, CSS, and JavaScript featuring smooth sc…"
type textarea "x"
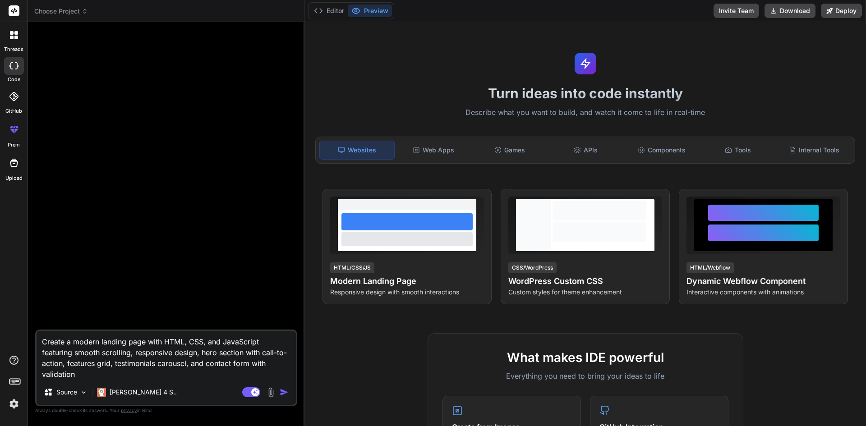
type textarea "Create a modern landing page with HTML, CSS, and JavaScript featuring smooth sc…"
click at [282, 394] on img "button" at bounding box center [284, 392] width 9 height 9
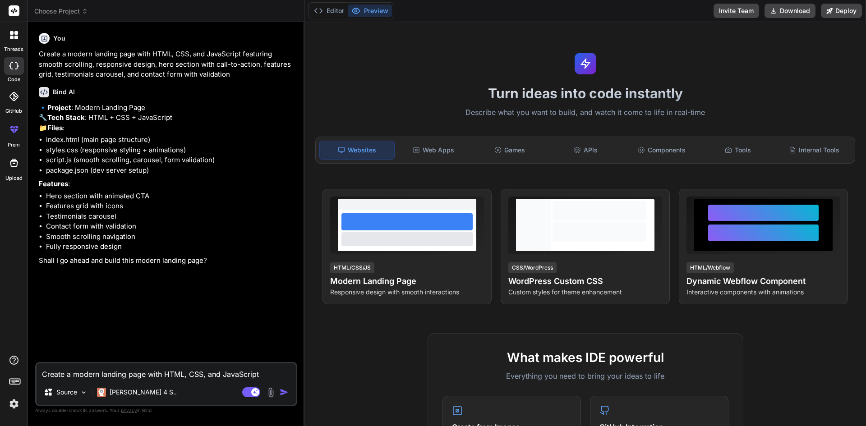
click at [160, 252] on li "Fully responsive design" at bounding box center [171, 247] width 250 height 10
drag, startPoint x: 94, startPoint y: 375, endPoint x: 117, endPoint y: 357, distance: 28.7
click at [96, 373] on textarea "Create a modern landing page with HTML, CSS, and JavaScript featuring smooth sc…" at bounding box center [166, 372] width 259 height 16
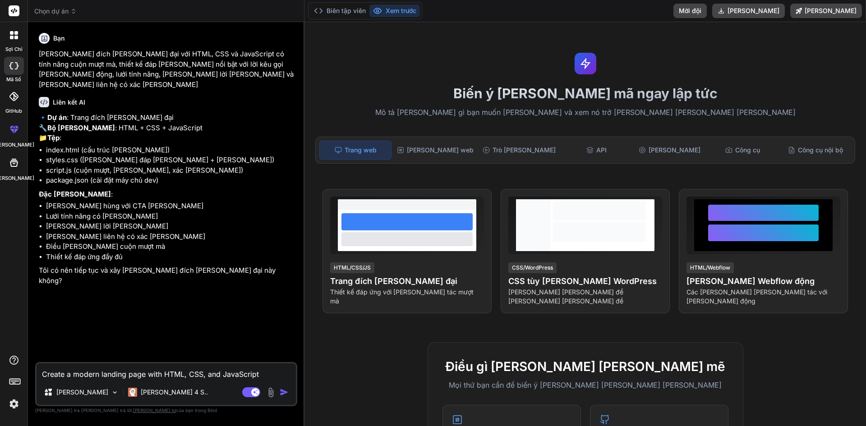
type textarea "x"
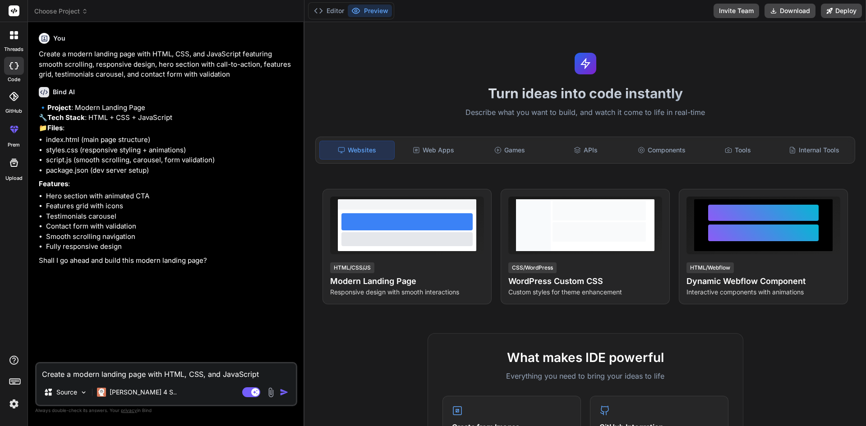
click at [211, 134] on p "🔹 Project : Modern Landing Page 🔧 Tech Stack : HTML + CSS + JavaScript 📁 Files :" at bounding box center [167, 118] width 257 height 31
click at [104, 372] on textarea "Create a modern landing page with HTML, CSS, and JavaScript featuring smooth sc…" at bounding box center [166, 372] width 259 height 16
paste textarea "BUSINESS PROFILE. 1. COMPANY OVERVIEW: iLam Precision Machining is a newly esta…"
type textarea "x"
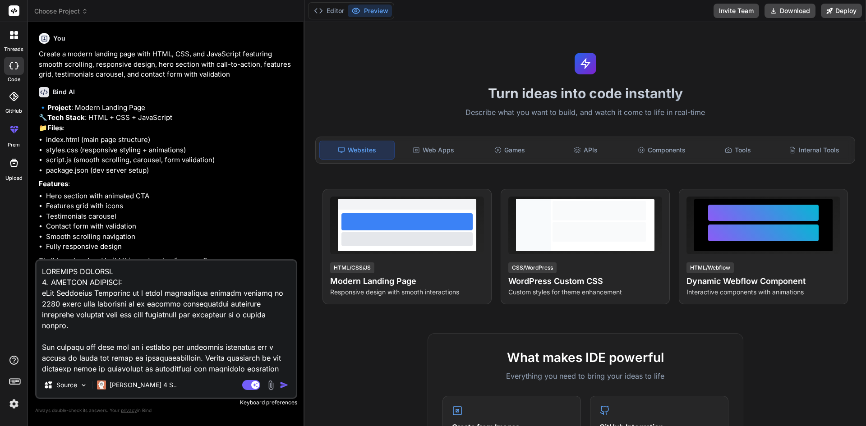
scroll to position [651, 0]
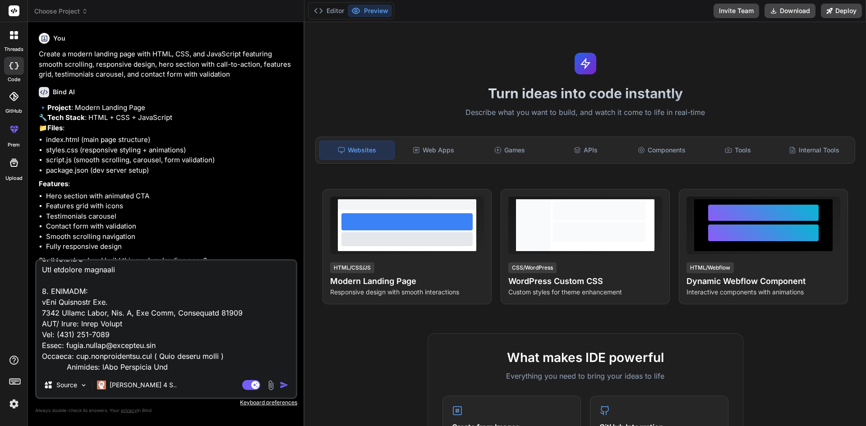
type textarea "BUSINESS PROFILE. 1. COMPANY OVERVIEW: iLam Precision Machining is a newly esta…"
click at [282, 385] on img "button" at bounding box center [284, 385] width 9 height 9
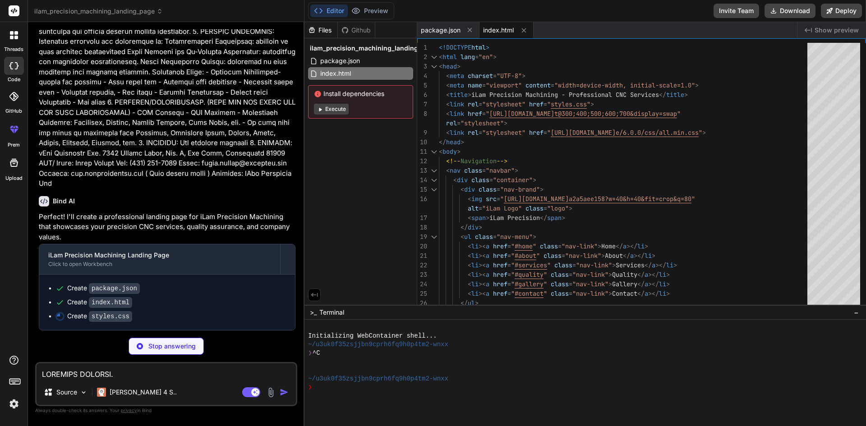
scroll to position [434, 0]
click at [331, 111] on button "Execute" at bounding box center [331, 109] width 35 height 11
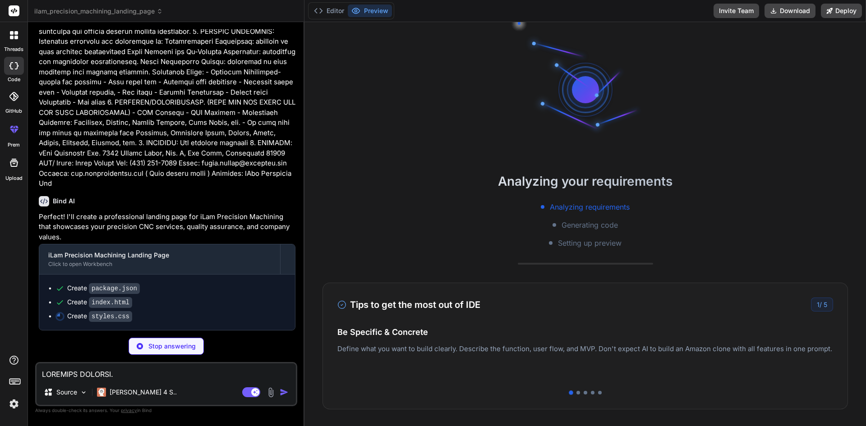
scroll to position [77, 0]
drag, startPoint x: 661, startPoint y: 349, endPoint x: 490, endPoint y: 361, distance: 171.4
click at [444, 350] on div "Easy Deployment Deploy your Next.js and React projects to Vercel. For Node.js b…" at bounding box center [586, 354] width 496 height 39
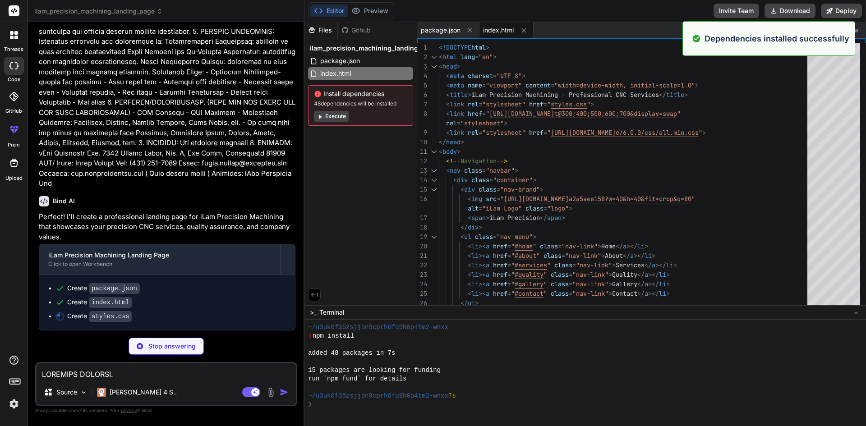
scroll to position [103, 0]
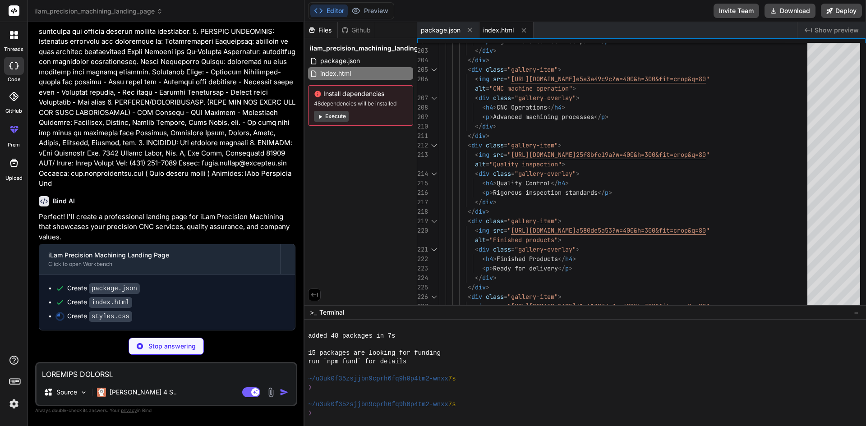
type textarea "x"
type textarea ".contact-form-container { padding: 1.5rem; } }"
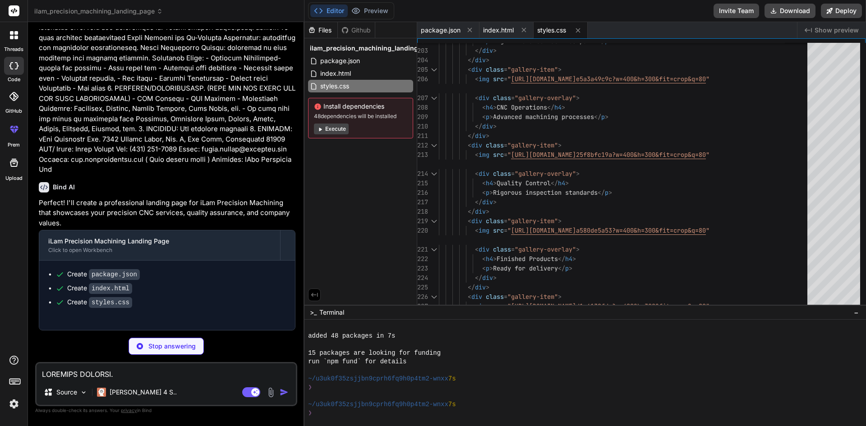
type textarea "x"
type textarea "document.querySelectorAll('img[data-src]').forEach(img => { imageObserver.obser…"
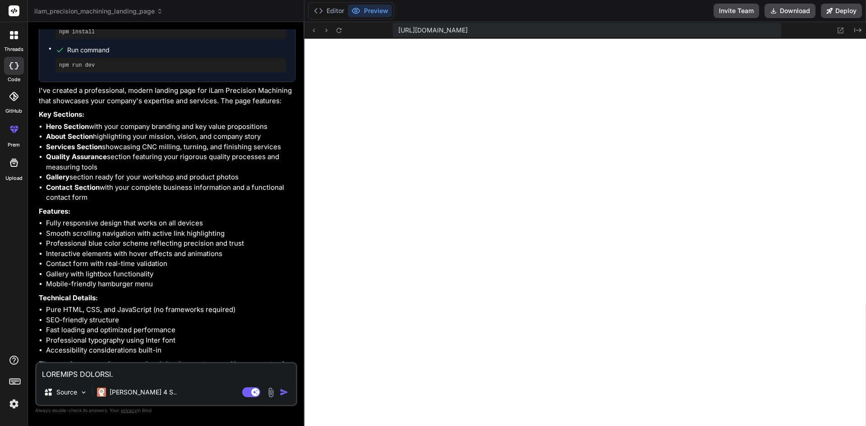
scroll to position [803, 0]
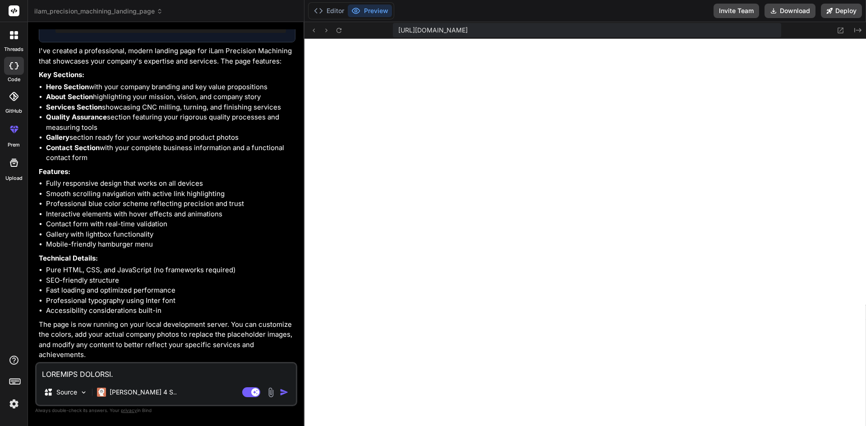
click at [9, 405] on img at bounding box center [13, 404] width 15 height 15
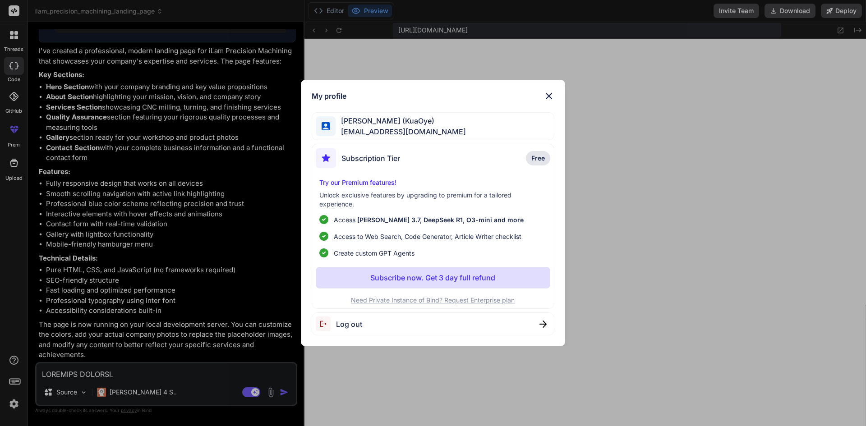
click at [55, 261] on div "My profile [PERSON_NAME] (KuaOye) [EMAIL_ADDRESS][DOMAIN_NAME] Subscription Tie…" at bounding box center [433, 213] width 866 height 426
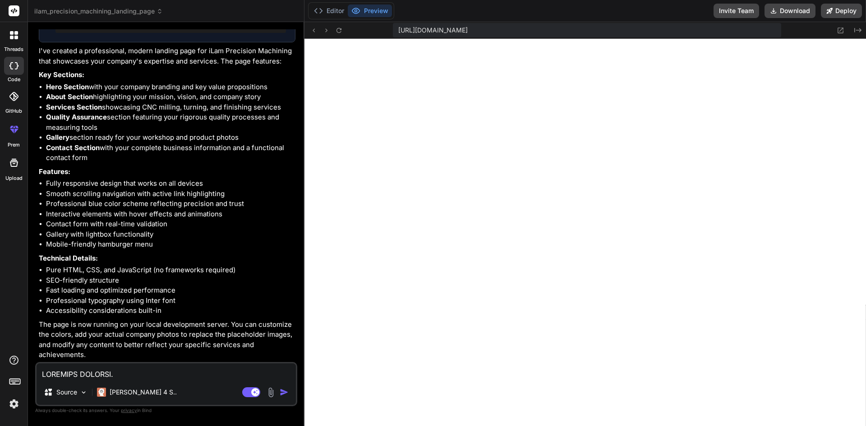
click at [21, 167] on div at bounding box center [14, 163] width 22 height 22
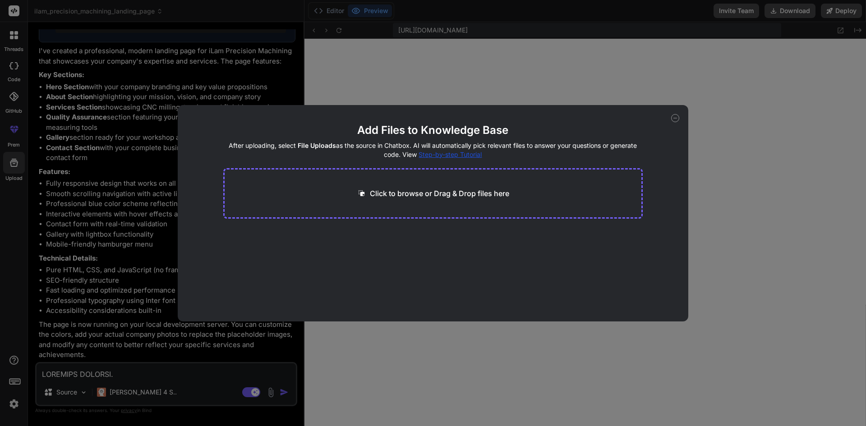
click at [407, 194] on p "Click to browse or Drag & Drop files here" at bounding box center [439, 193] width 139 height 11
click at [452, 194] on p "Click to browse or Drag & Drop files here" at bounding box center [439, 193] width 139 height 11
click at [675, 116] on icon at bounding box center [675, 118] width 8 height 8
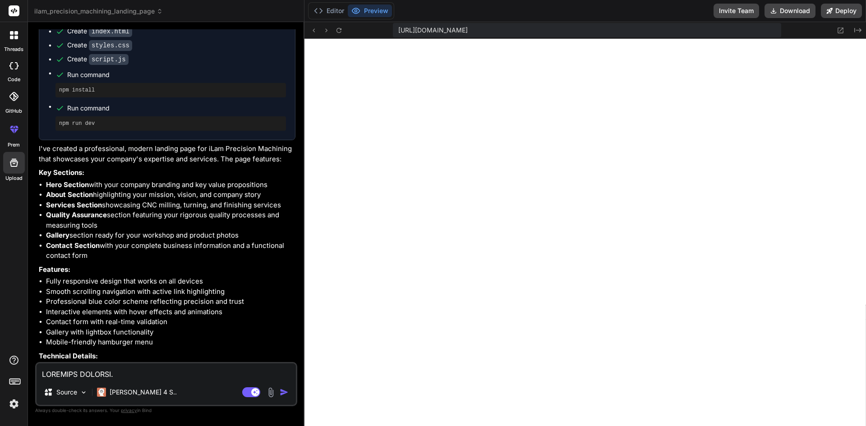
scroll to position [622, 0]
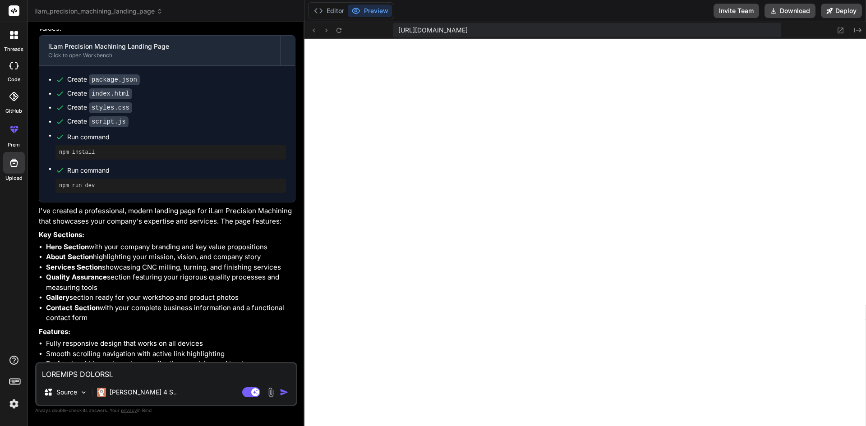
click at [17, 102] on div at bounding box center [14, 97] width 20 height 20
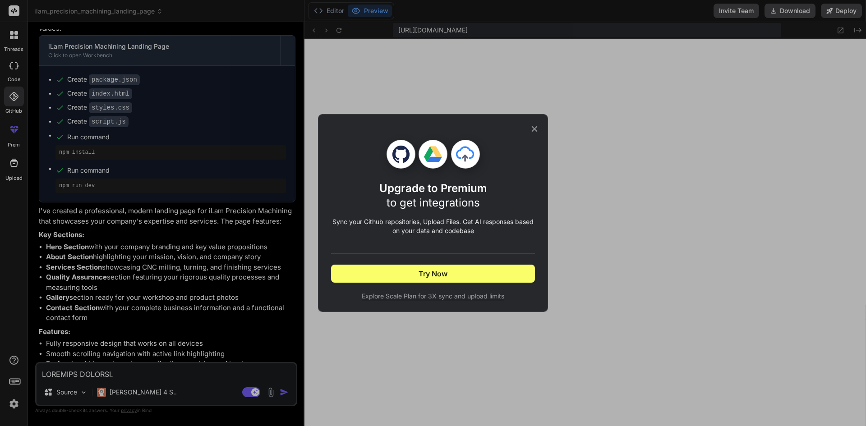
click at [18, 81] on div "Upgrade to Premium to get integrations Sync your Github repositories, Upload Fi…" at bounding box center [433, 213] width 866 height 426
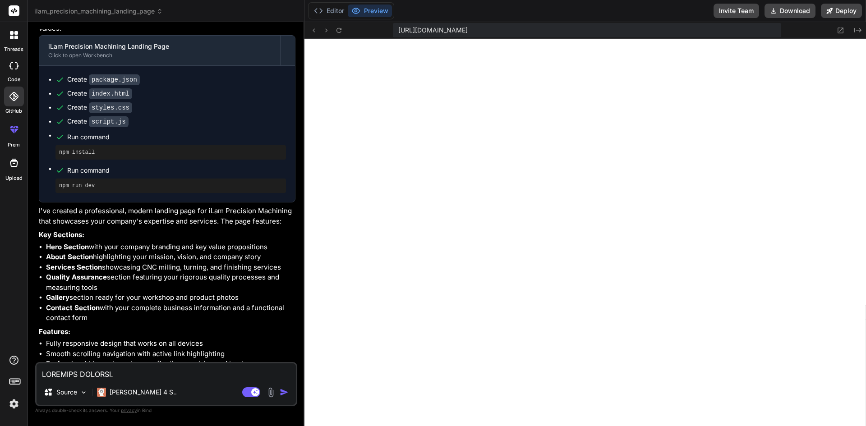
click at [0, 69] on div "code" at bounding box center [14, 68] width 28 height 30
click at [30, 68] on div "Bind AI Web Search Created with Pixso. Code Generator You Create a modern landi…" at bounding box center [166, 224] width 277 height 404
click at [19, 67] on div at bounding box center [14, 66] width 20 height 18
type textarea "x"
